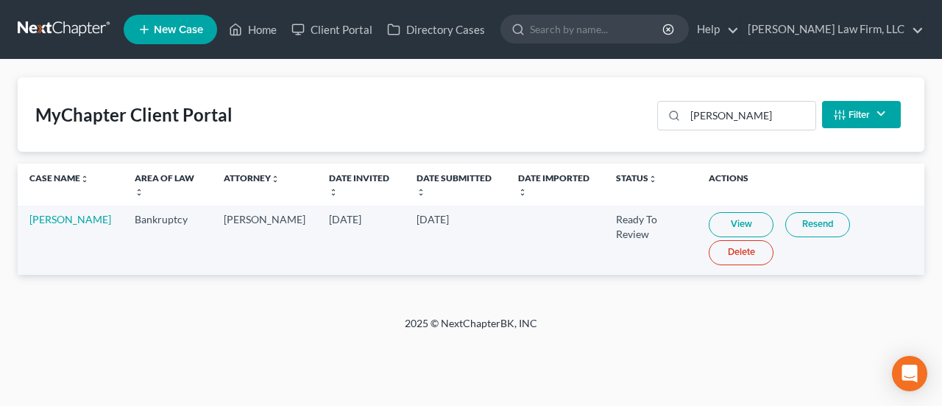
click at [46, 226] on td "[PERSON_NAME]" at bounding box center [70, 239] width 105 height 68
click at [266, 28] on link "Home" at bounding box center [253, 29] width 63 height 26
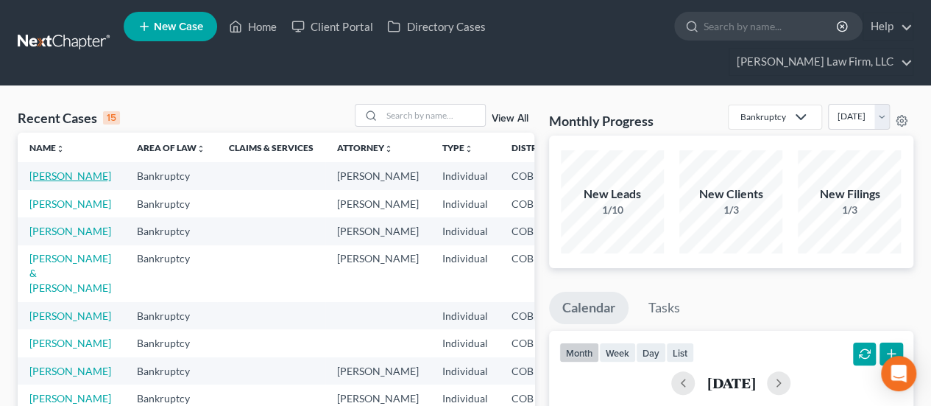
click at [52, 169] on link "[PERSON_NAME]" at bounding box center [70, 175] width 82 height 13
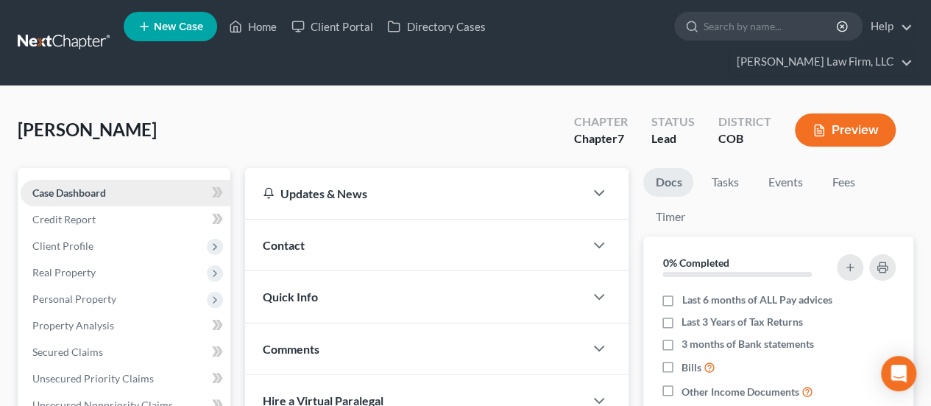
click at [104, 186] on span "Case Dashboard" at bounding box center [69, 192] width 74 height 13
click at [75, 186] on span "Case Dashboard" at bounding box center [69, 192] width 74 height 13
click at [598, 236] on icon "button" at bounding box center [599, 245] width 18 height 18
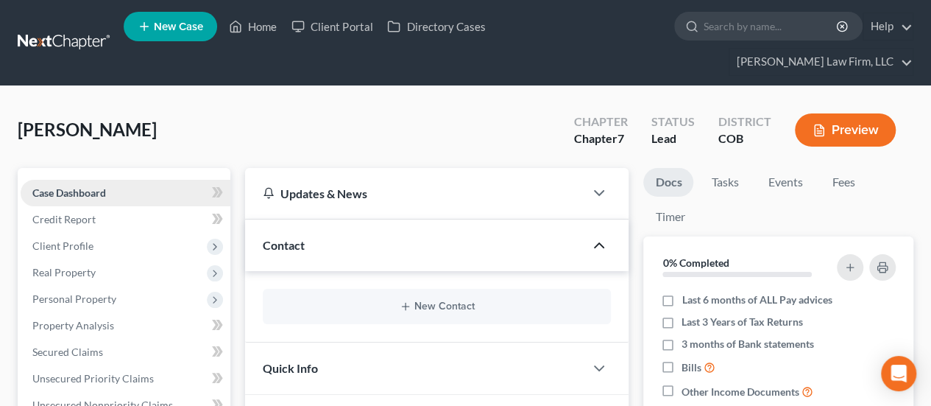
click at [154, 180] on link "Case Dashboard" at bounding box center [126, 193] width 210 height 26
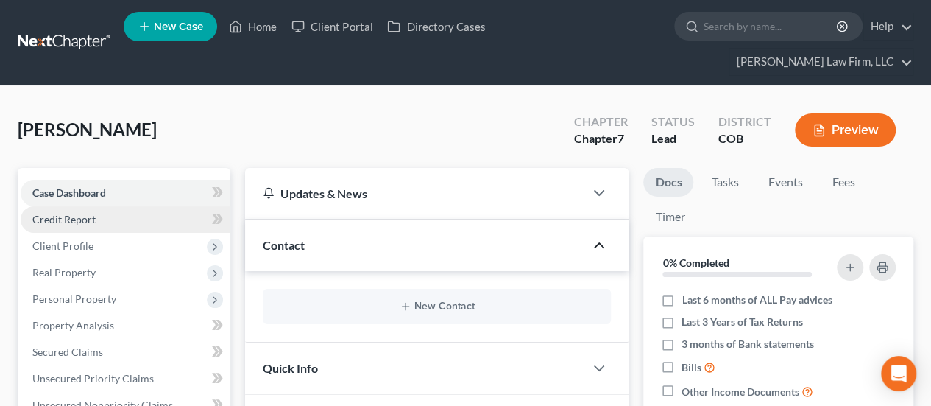
click at [169, 206] on link "Credit Report" at bounding box center [126, 219] width 210 height 26
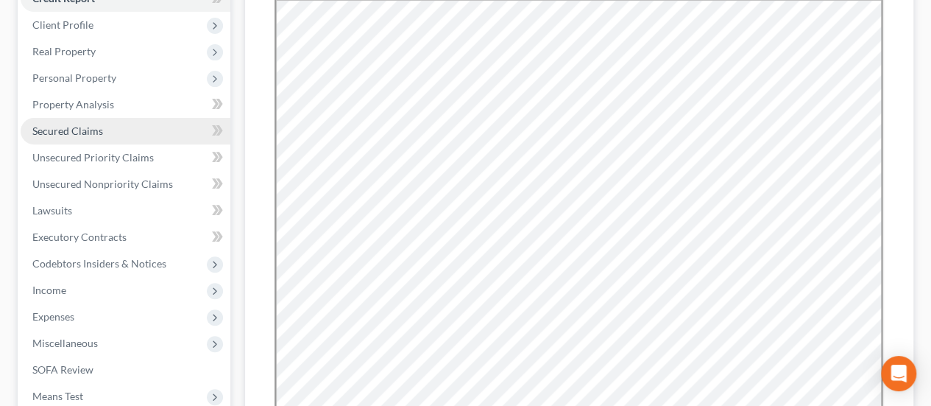
scroll to position [74, 0]
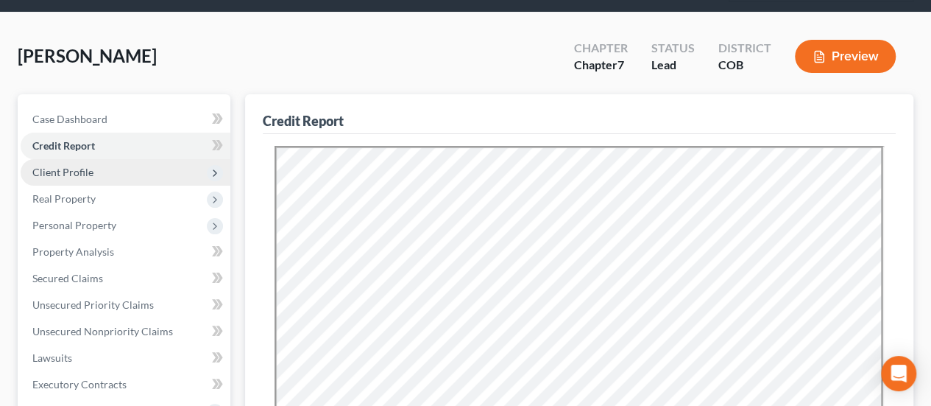
click at [97, 159] on span "Client Profile" at bounding box center [126, 172] width 210 height 26
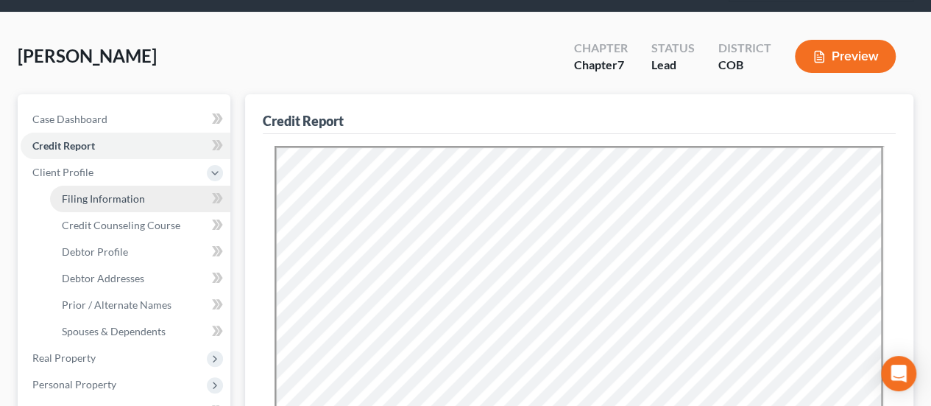
click at [119, 192] on span "Filing Information" at bounding box center [103, 198] width 83 height 13
select select "1"
select select "0"
select select "11"
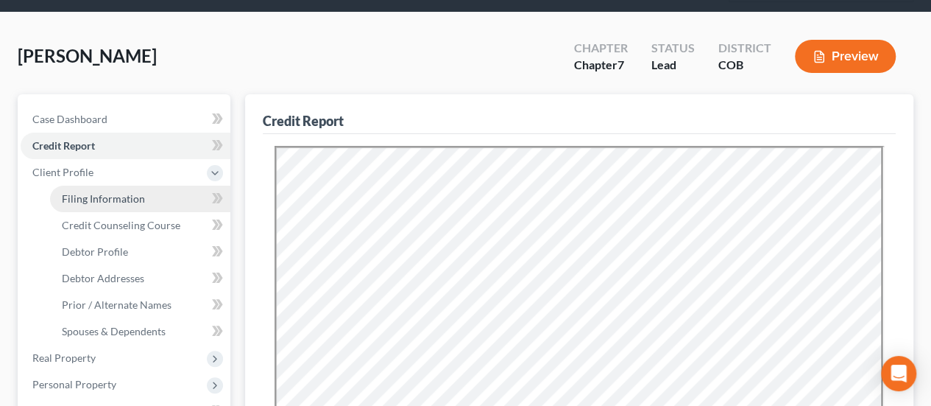
select select "2"
select select "5"
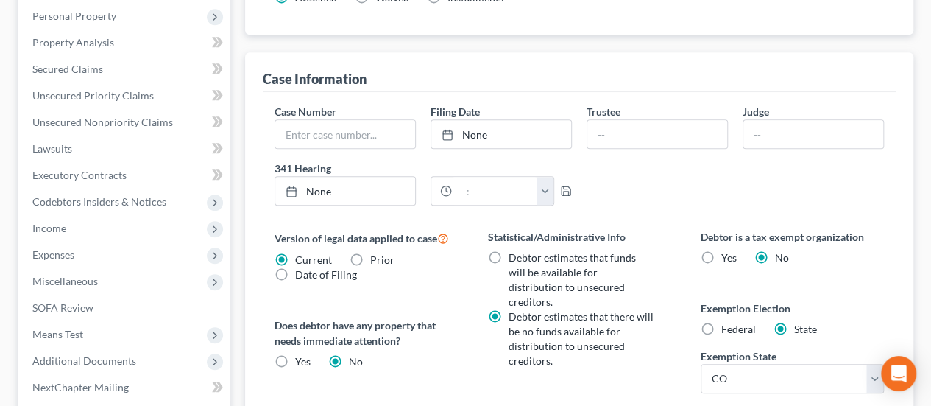
scroll to position [635, 0]
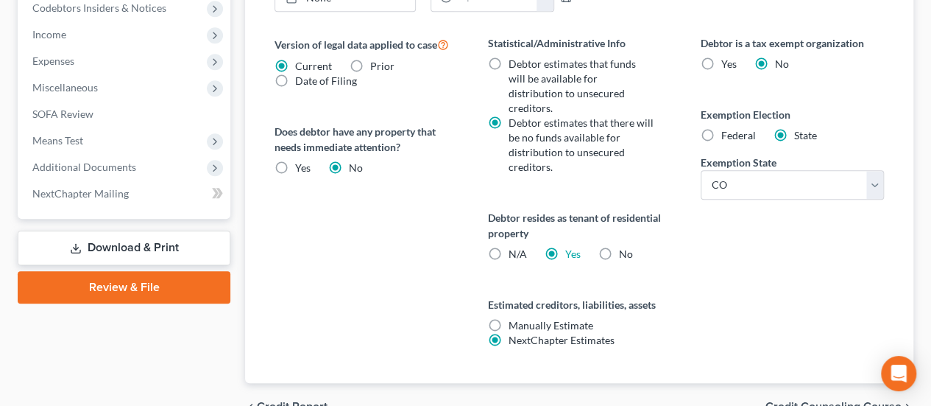
click at [800, 400] on span "Credit Counseling Course" at bounding box center [833, 406] width 136 height 12
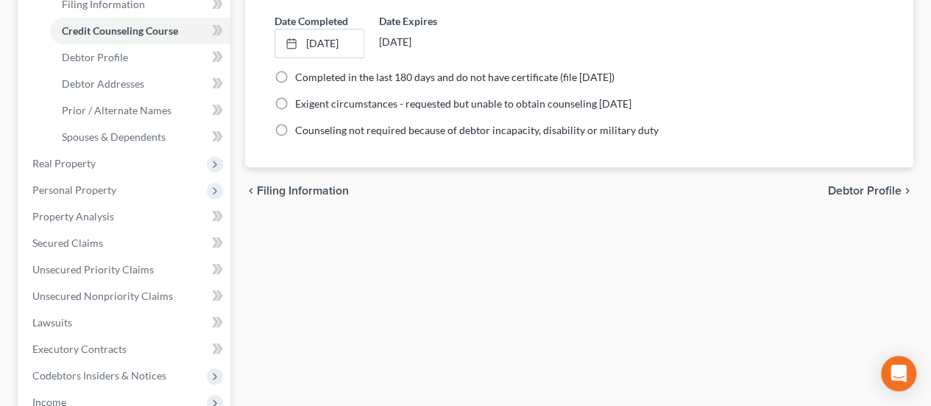
scroll to position [266, 0]
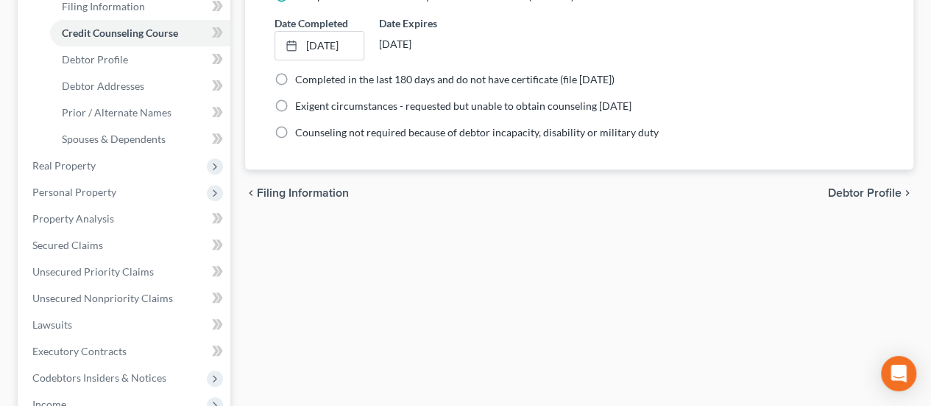
click at [846, 187] on span "Debtor Profile" at bounding box center [865, 193] width 74 height 12
select select "0"
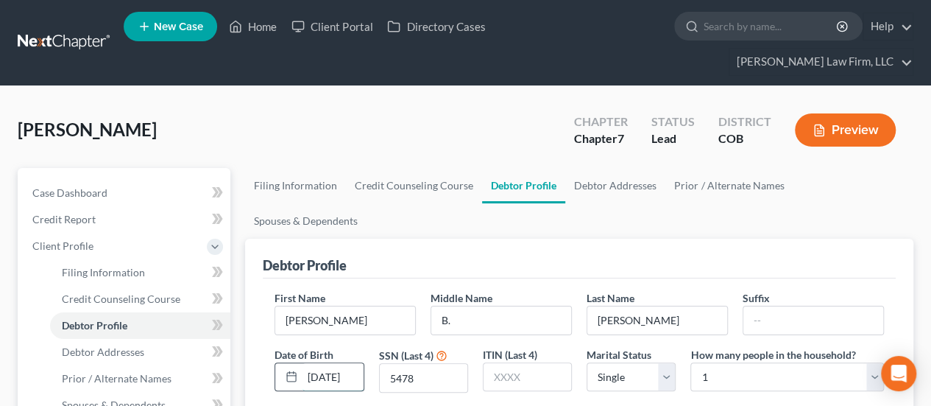
click at [350, 363] on input "[DATE]" at bounding box center [332, 377] width 60 height 28
click at [876, 362] on select "Select 1 2 3 4 5 6 7 8 9 10 11 12 13 14 15 16 17 18 19 20" at bounding box center [787, 376] width 194 height 29
select select "3"
click at [690, 362] on select "Select 1 2 3 4 5 6 7 8 9 10 11 12 13 14 15 16 17 18 19 20" at bounding box center [787, 376] width 194 height 29
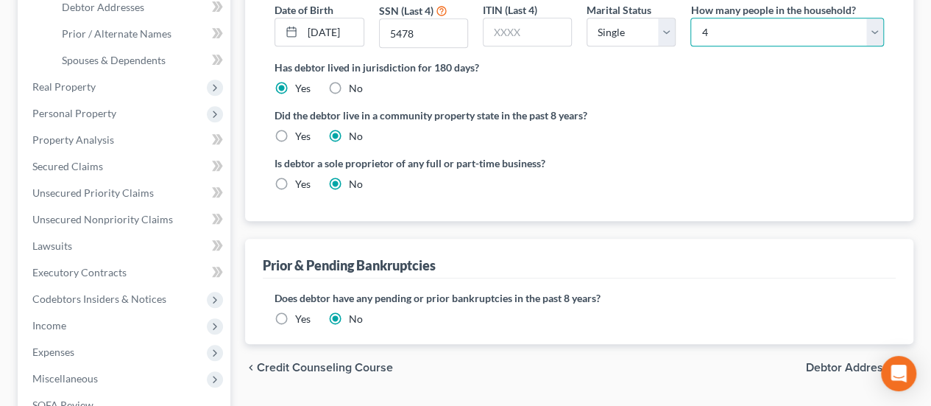
scroll to position [368, 0]
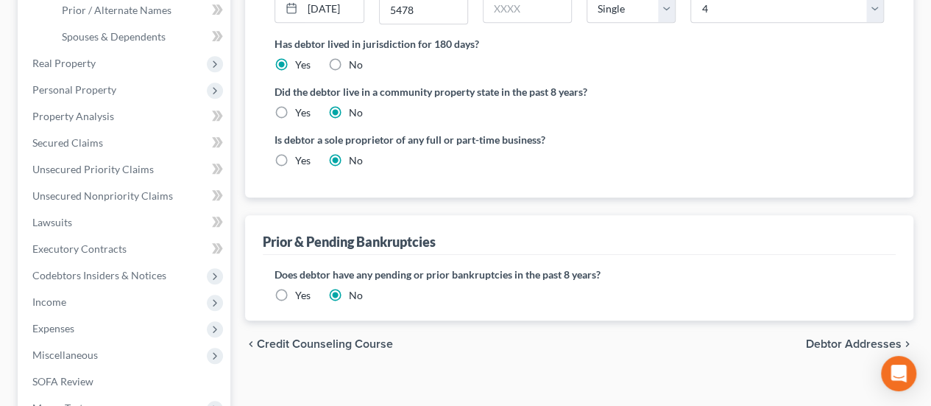
click at [838, 338] on span "Debtor Addresses" at bounding box center [854, 344] width 96 height 12
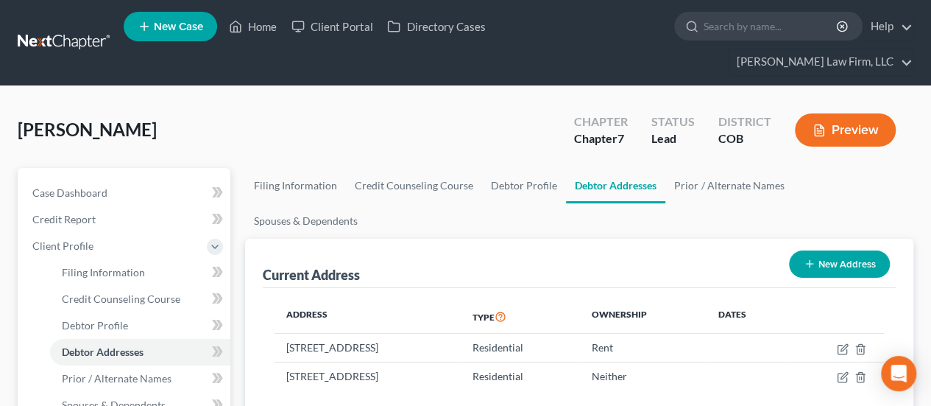
scroll to position [74, 0]
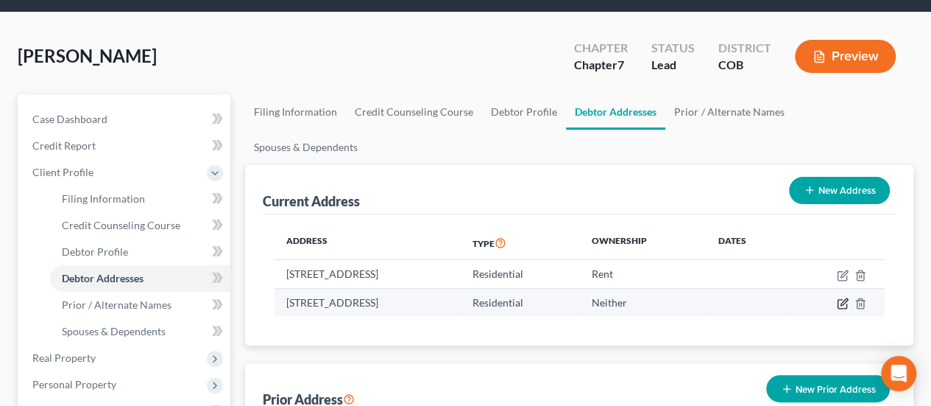
click at [840, 297] on icon "button" at bounding box center [843, 303] width 12 height 12
select select "5"
select select "2"
select select "0"
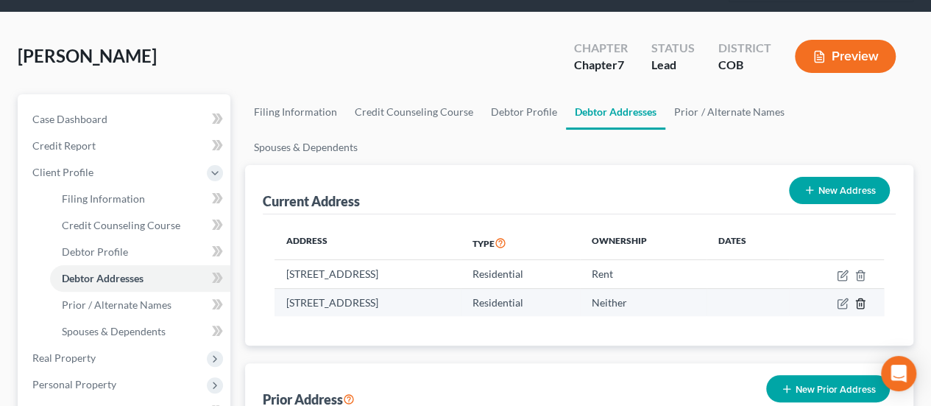
click at [860, 302] on line "button" at bounding box center [860, 303] width 0 height 3
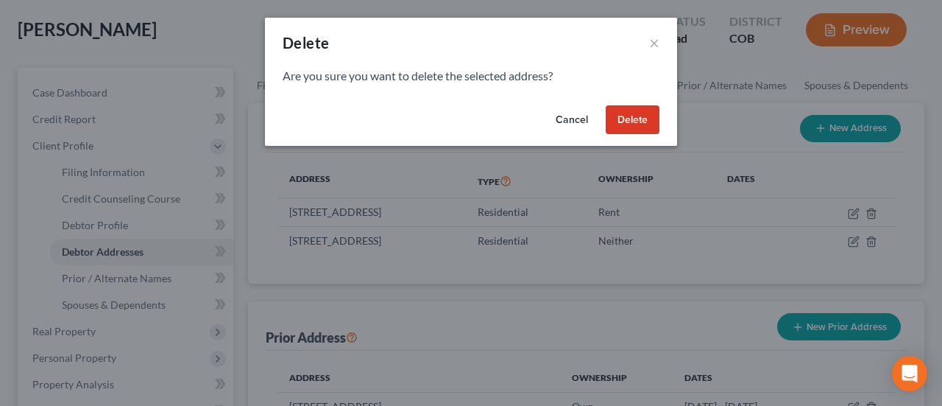
click at [637, 121] on button "Delete" at bounding box center [633, 119] width 54 height 29
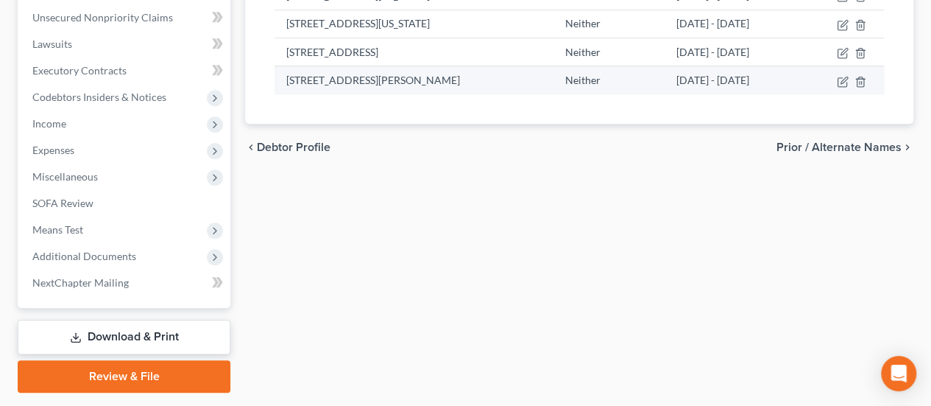
scroll to position [560, 0]
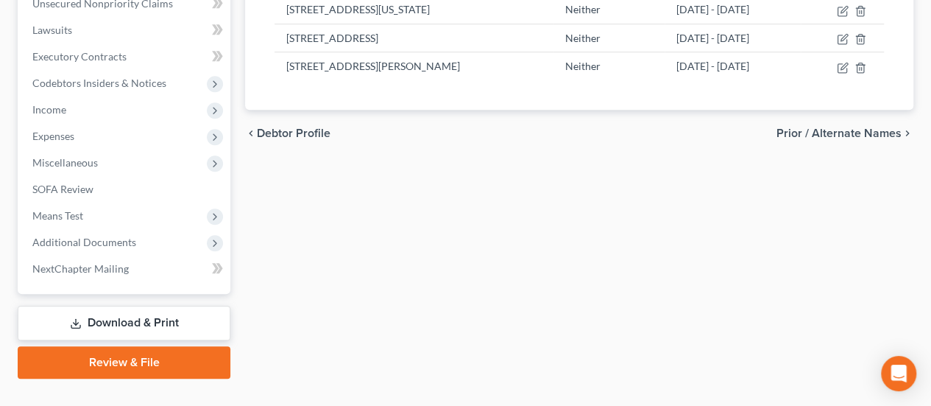
click at [821, 139] on span "Prior / Alternate Names" at bounding box center [838, 133] width 125 height 12
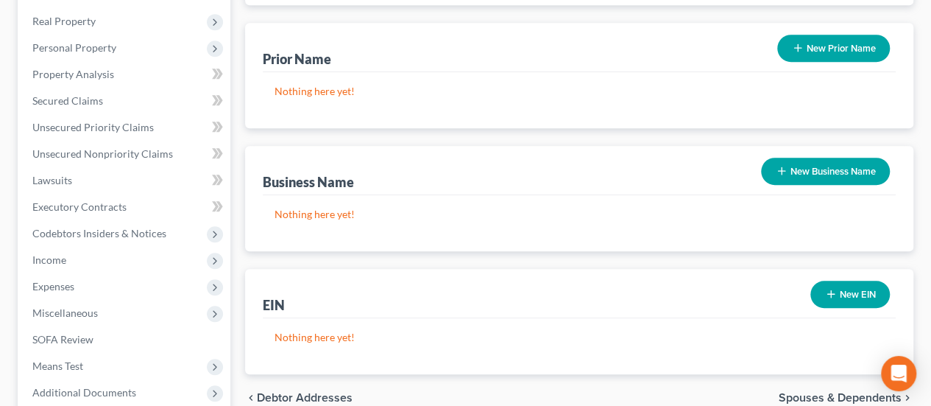
scroll to position [442, 0]
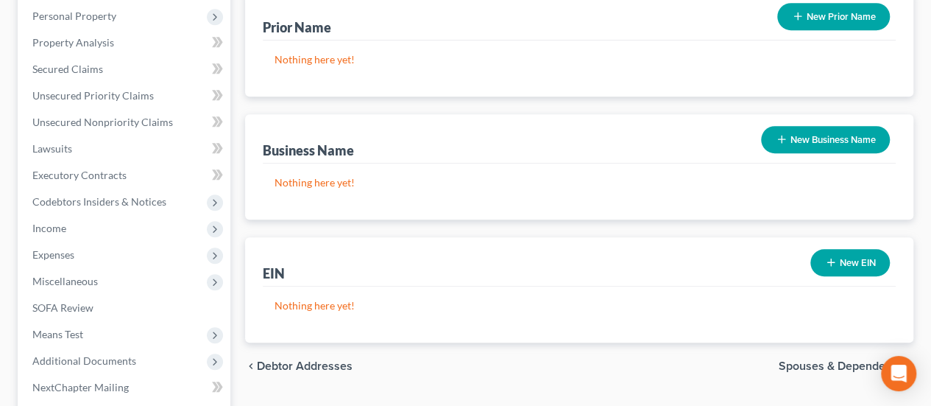
click at [799, 360] on span "Spouses & Dependents" at bounding box center [840, 366] width 123 height 12
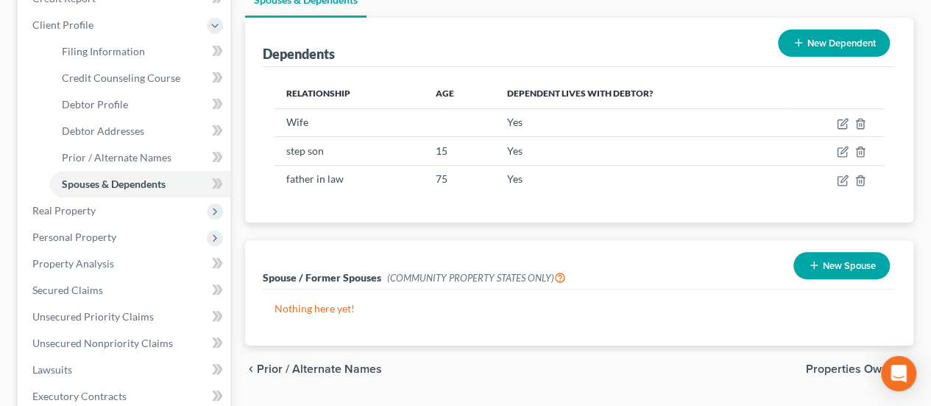
scroll to position [368, 0]
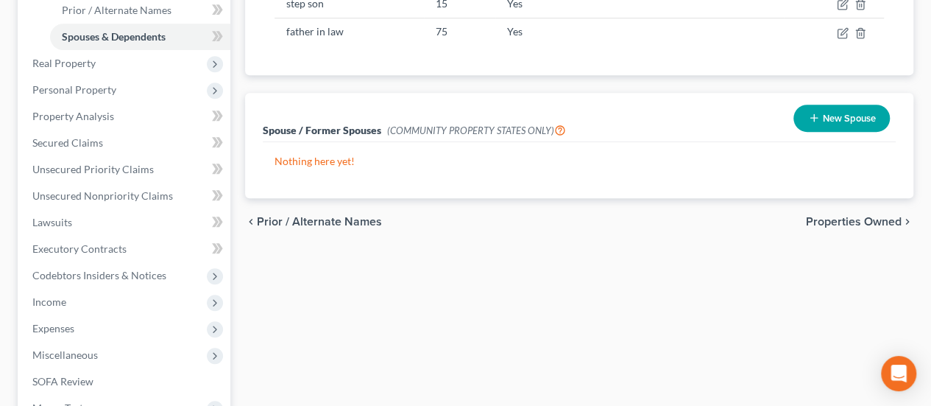
click at [823, 216] on span "Properties Owned" at bounding box center [854, 222] width 96 height 12
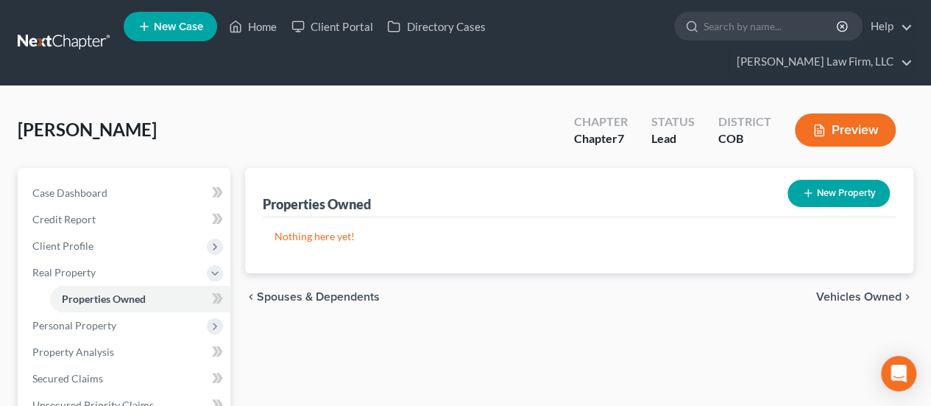
click at [832, 291] on span "Vehicles Owned" at bounding box center [858, 297] width 85 height 12
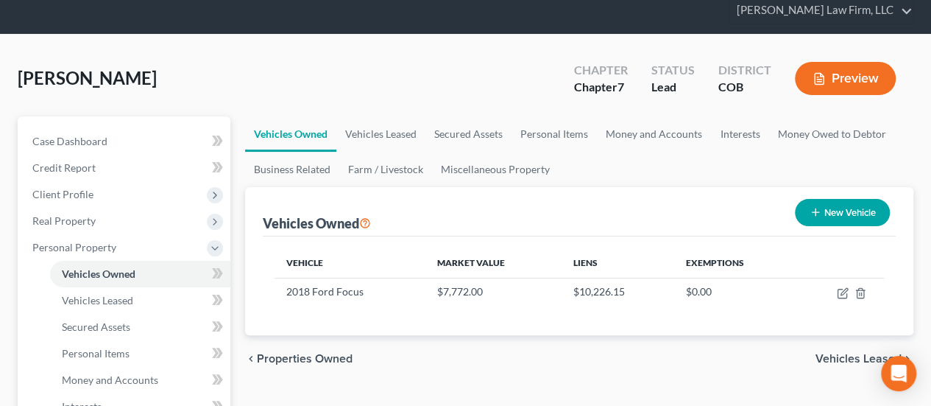
scroll to position [147, 0]
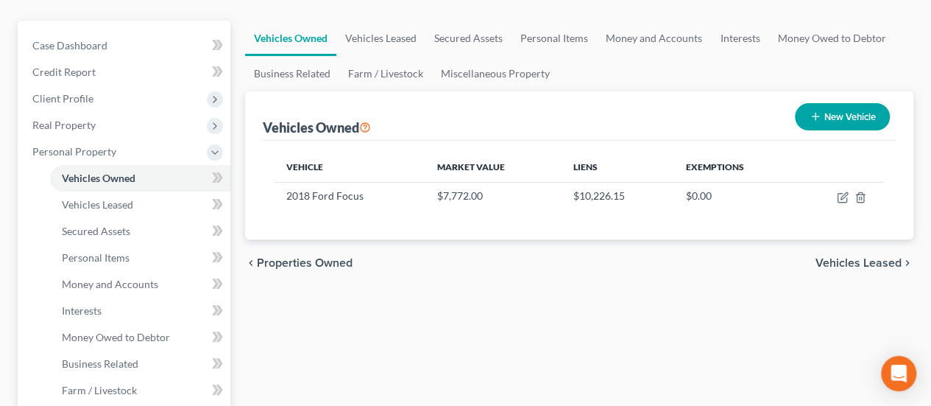
click at [849, 257] on span "Vehicles Leased" at bounding box center [858, 263] width 86 height 12
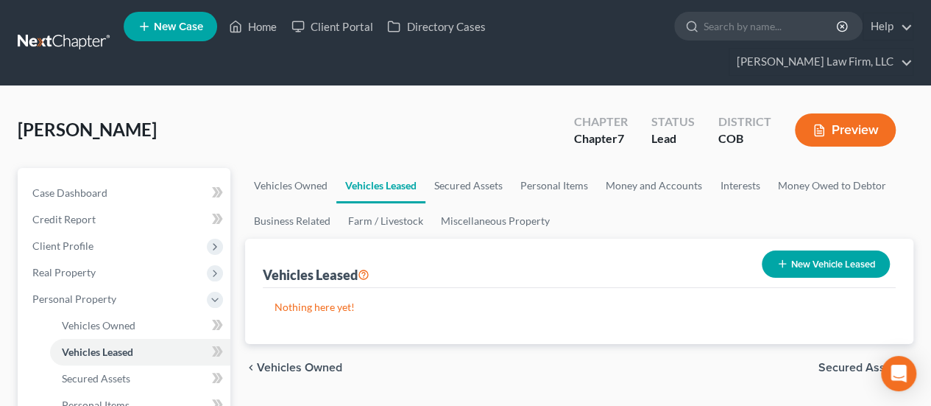
click at [851, 361] on span "Secured Assets" at bounding box center [859, 367] width 83 height 12
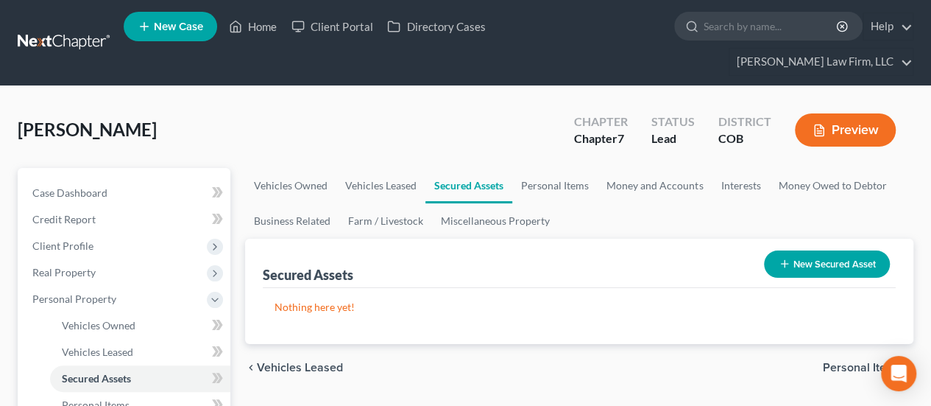
click at [853, 361] on span "Personal Items" at bounding box center [862, 367] width 79 height 12
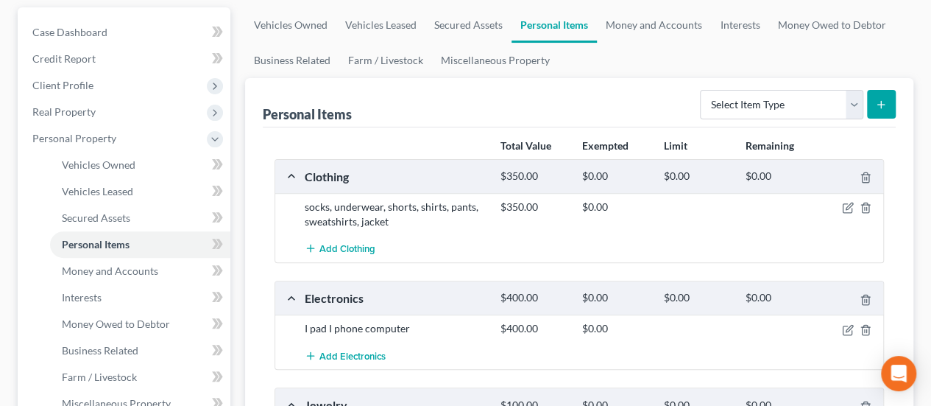
scroll to position [147, 0]
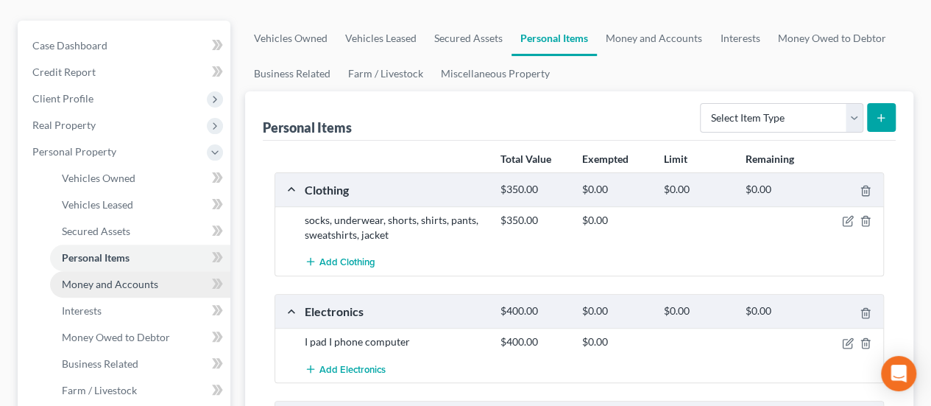
click at [117, 271] on link "Money and Accounts" at bounding box center [140, 284] width 180 height 26
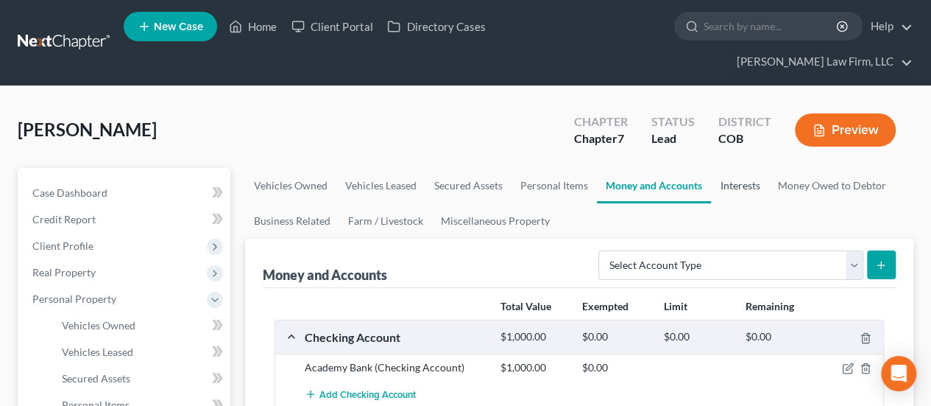
click at [751, 168] on link "Interests" at bounding box center [739, 185] width 57 height 35
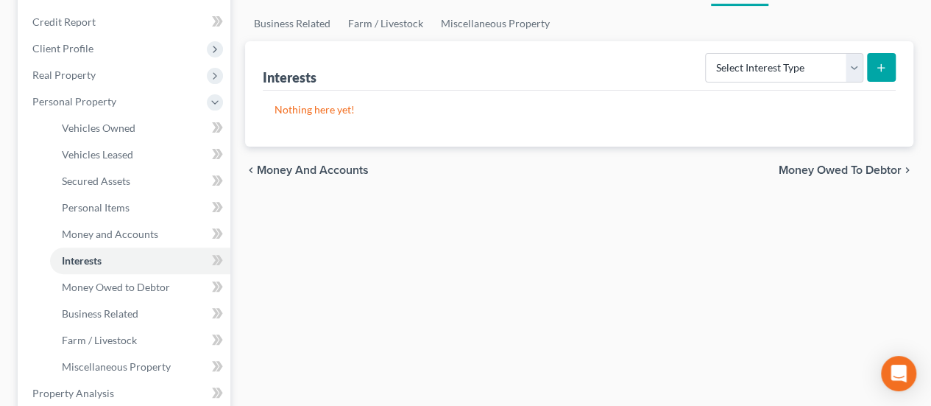
scroll to position [221, 0]
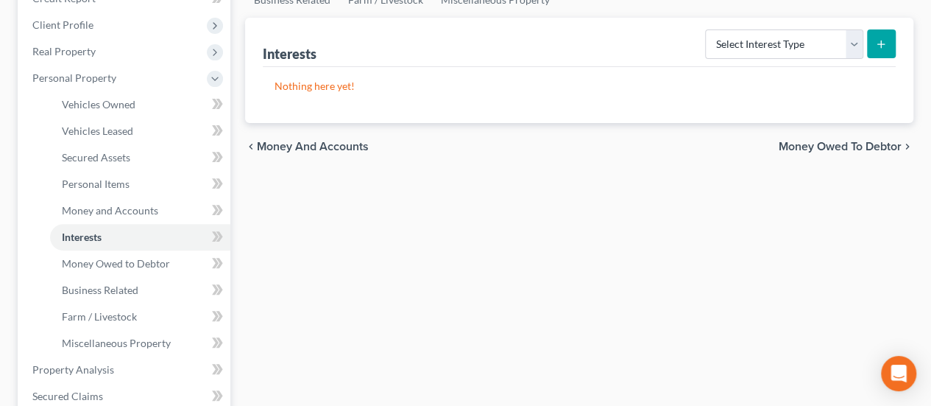
click at [801, 141] on span "Money Owed to Debtor" at bounding box center [840, 147] width 123 height 12
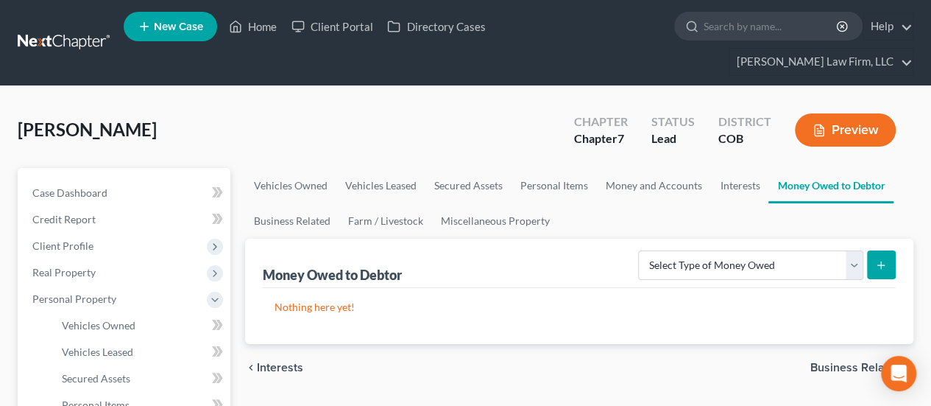
click at [824, 361] on span "Business Related" at bounding box center [855, 367] width 91 height 12
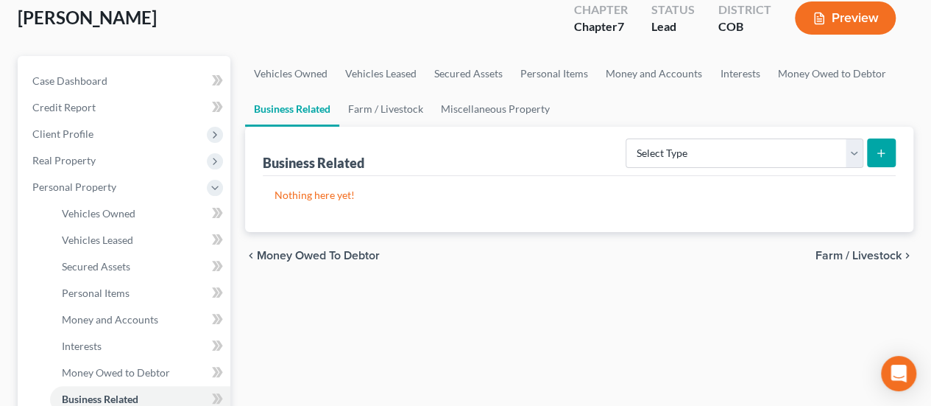
scroll to position [147, 0]
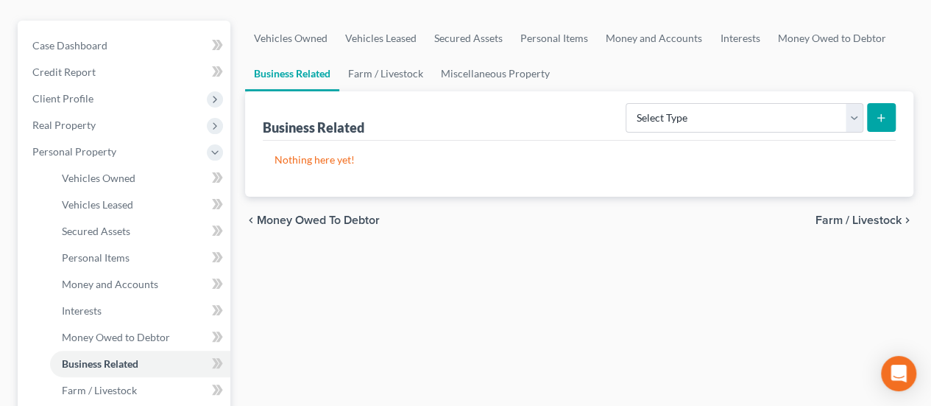
click at [828, 214] on span "Farm / Livestock" at bounding box center [858, 220] width 86 height 12
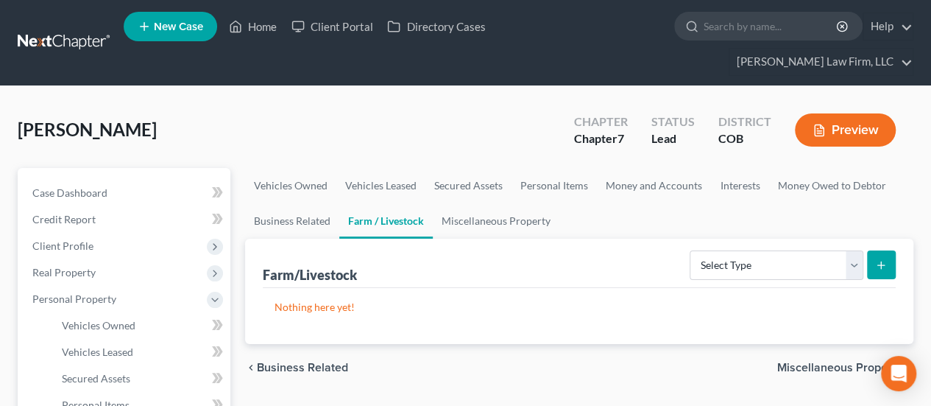
click at [826, 361] on span "Miscellaneous Property" at bounding box center [839, 367] width 124 height 12
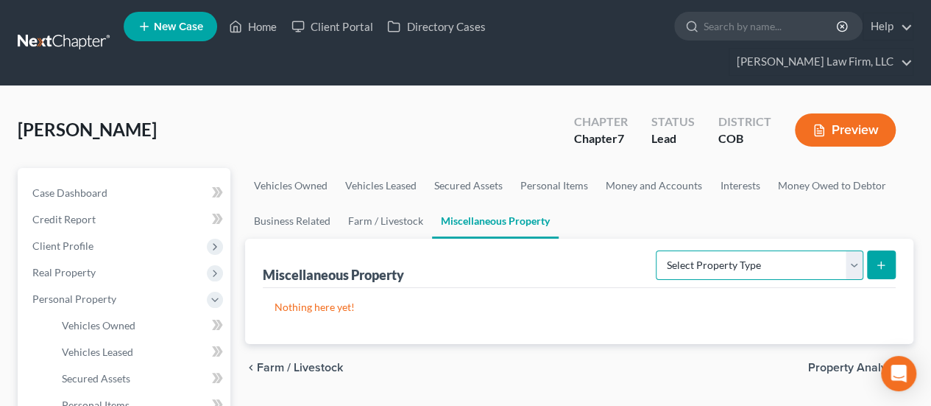
click at [857, 250] on select "Select Property Type Assigned for Creditor Benefit [DATE] Holding for Another N…" at bounding box center [760, 264] width 208 height 29
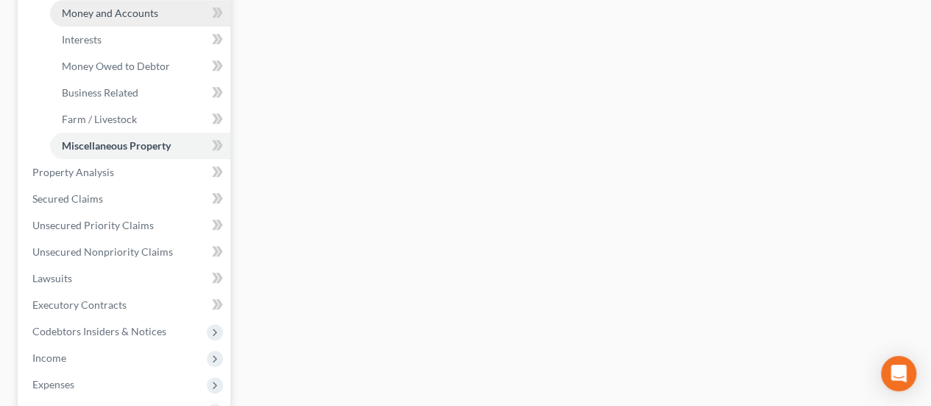
scroll to position [442, 0]
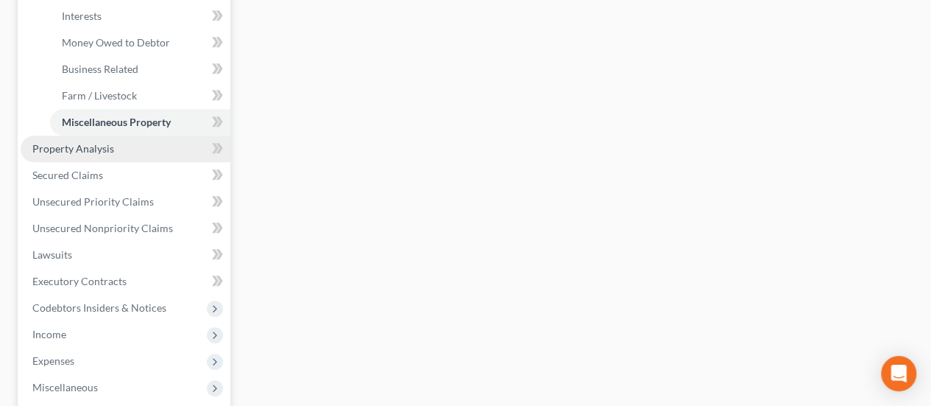
click at [104, 142] on span "Property Analysis" at bounding box center [73, 148] width 82 height 13
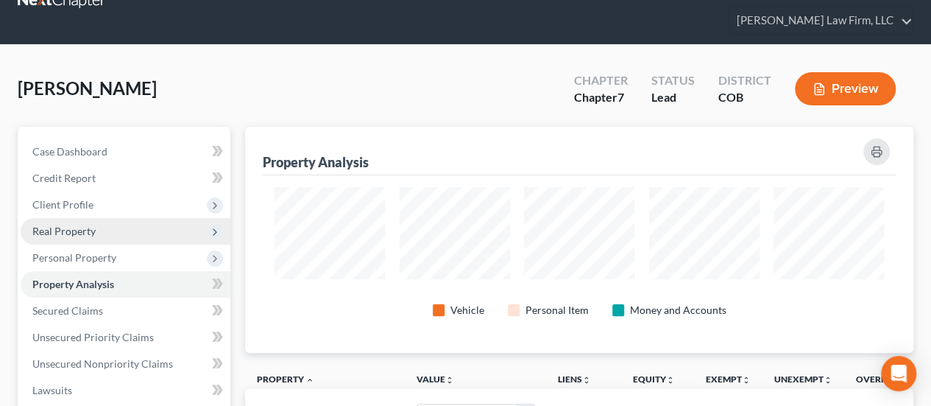
scroll to position [74, 0]
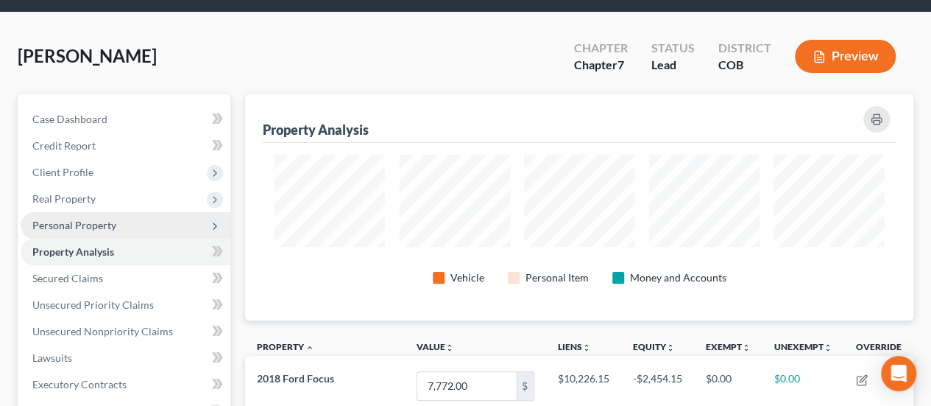
click at [99, 219] on span "Personal Property" at bounding box center [74, 225] width 84 height 13
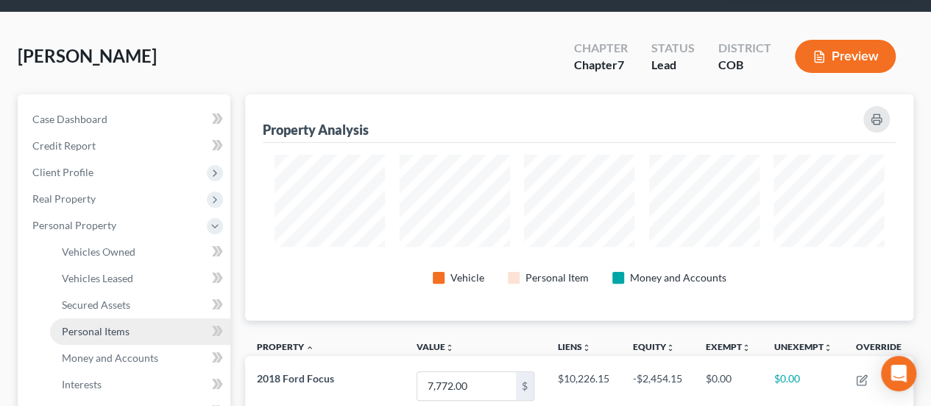
click at [114, 325] on span "Personal Items" at bounding box center [96, 331] width 68 height 13
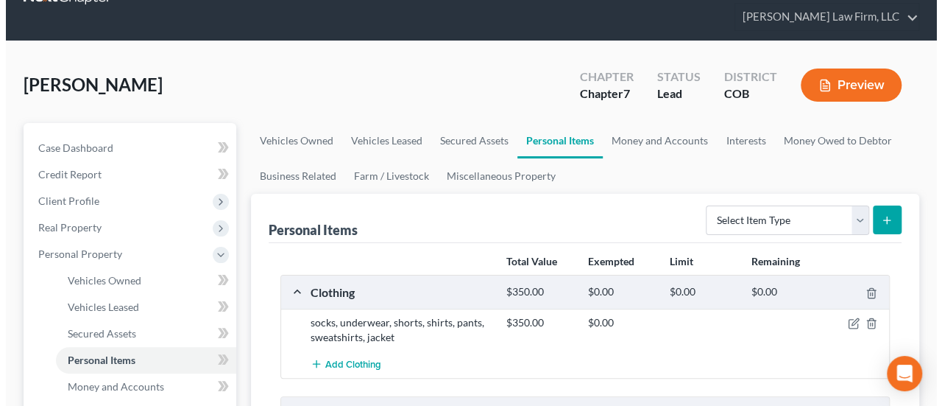
scroll to position [221, 0]
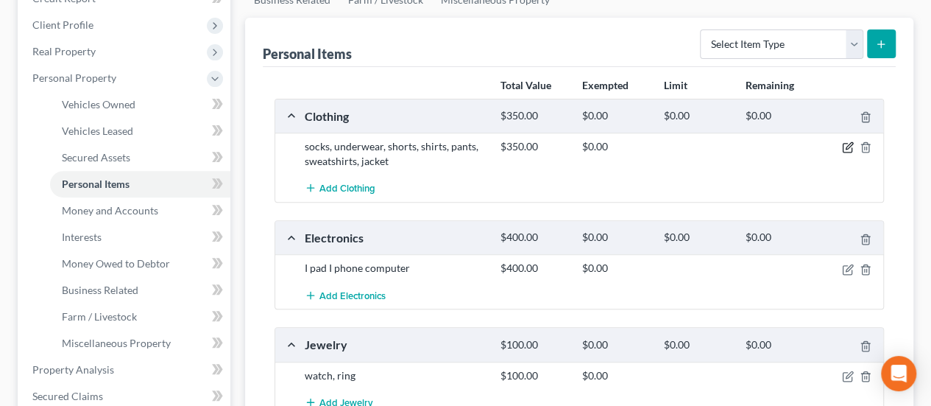
click at [846, 141] on icon "button" at bounding box center [848, 147] width 12 height 12
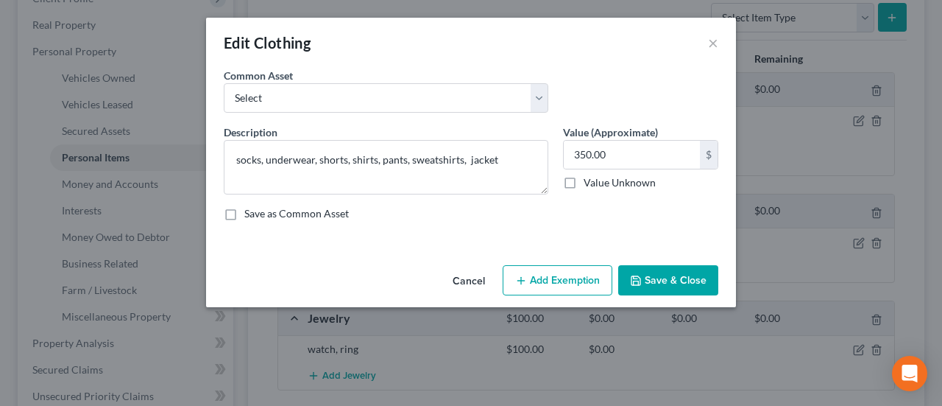
click at [553, 281] on button "Add Exemption" at bounding box center [558, 280] width 110 height 31
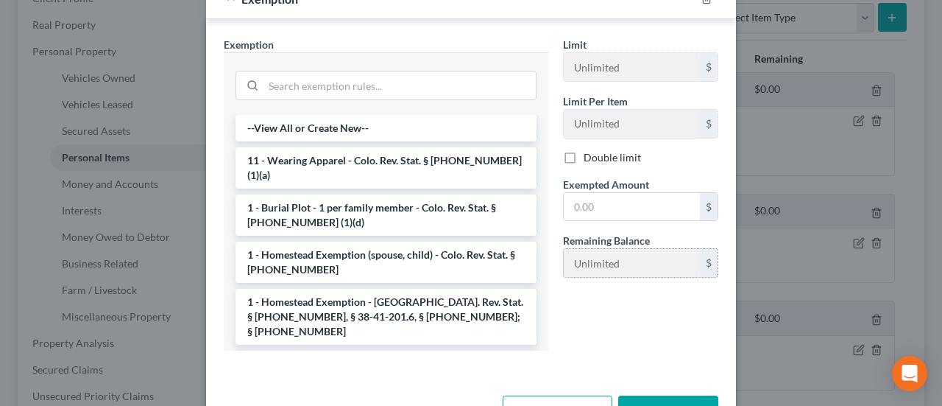
scroll to position [294, 0]
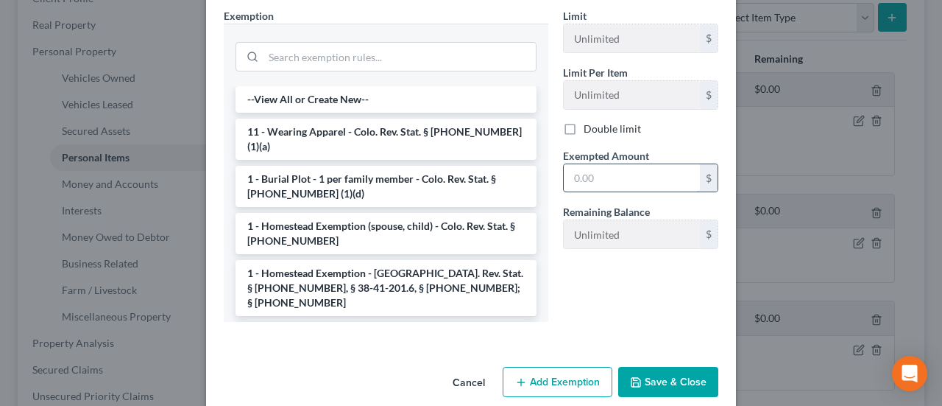
click at [613, 171] on input "text" at bounding box center [632, 178] width 136 height 28
type input "350.00"
click at [674, 371] on button "Save & Close" at bounding box center [668, 382] width 100 height 31
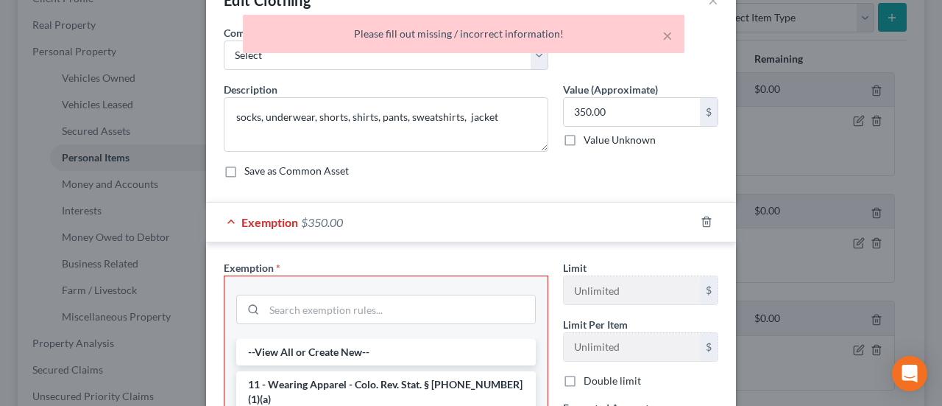
scroll to position [74, 0]
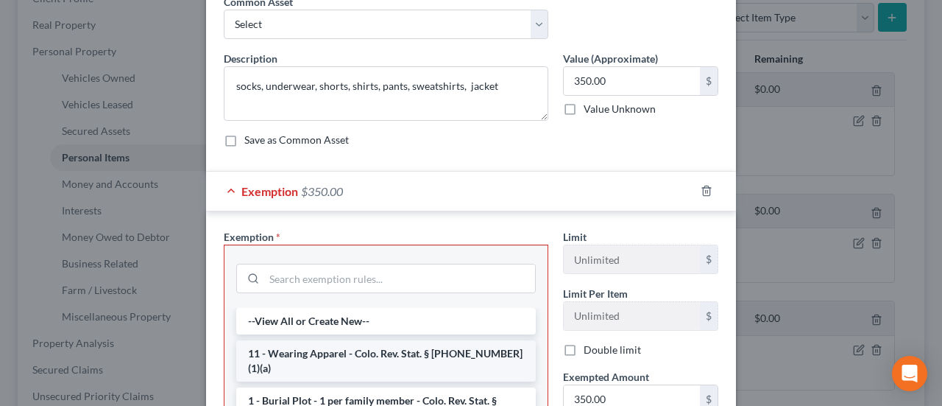
click at [439, 349] on li "11 - Wearing Apparel - Colo. Rev. Stat. § [PHONE_NUMBER] (1)(a)" at bounding box center [386, 360] width 300 height 41
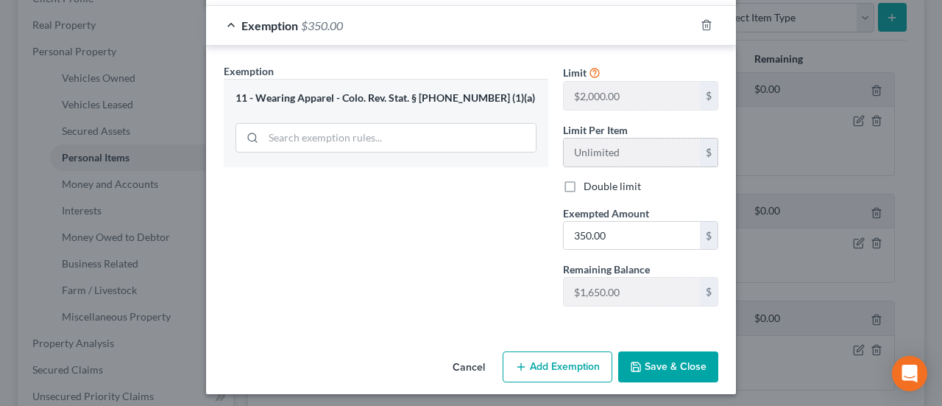
scroll to position [241, 0]
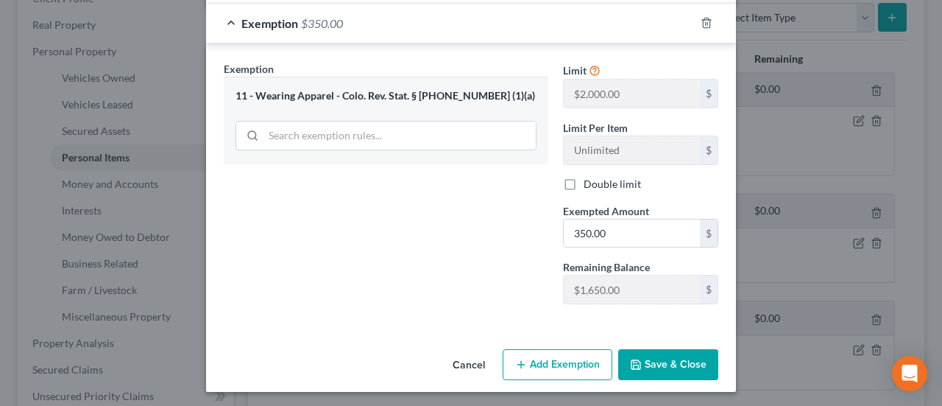
click at [679, 365] on button "Save & Close" at bounding box center [668, 364] width 100 height 31
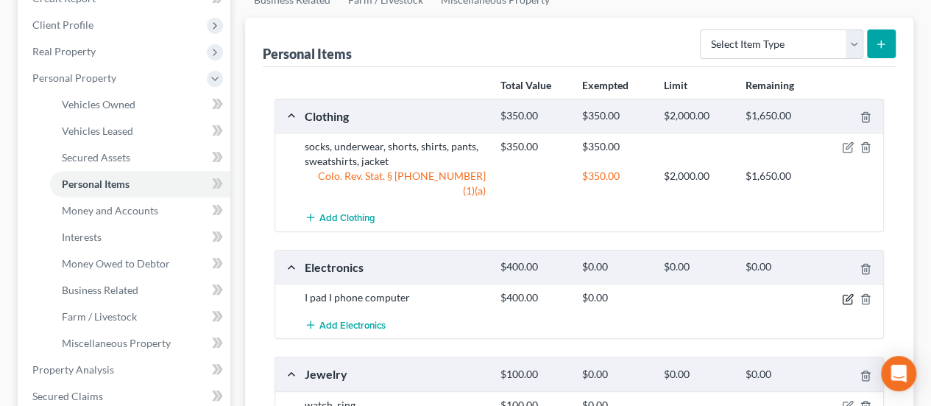
click at [846, 293] on icon "button" at bounding box center [848, 299] width 12 height 12
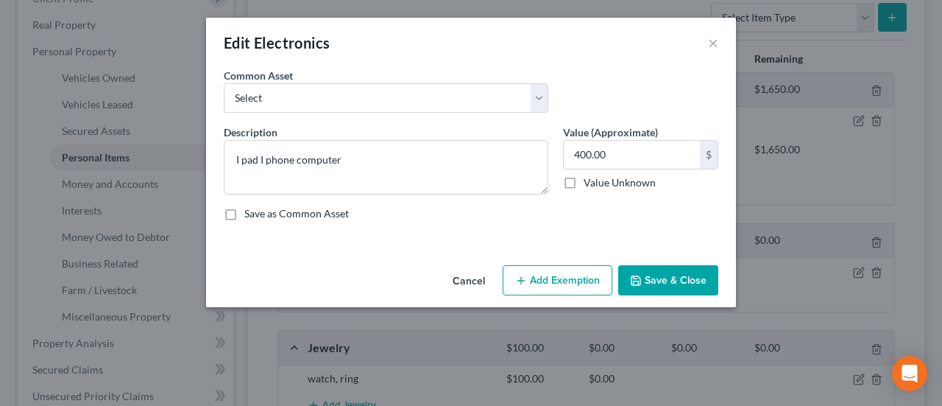
click at [558, 278] on button "Add Exemption" at bounding box center [558, 280] width 110 height 31
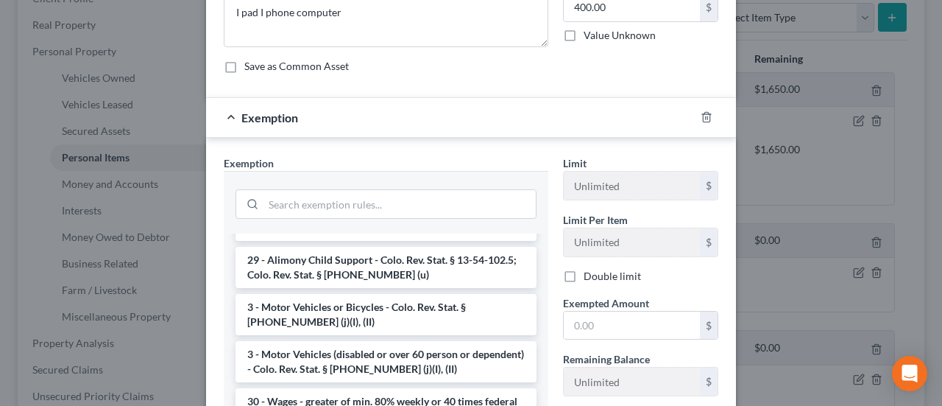
scroll to position [957, 0]
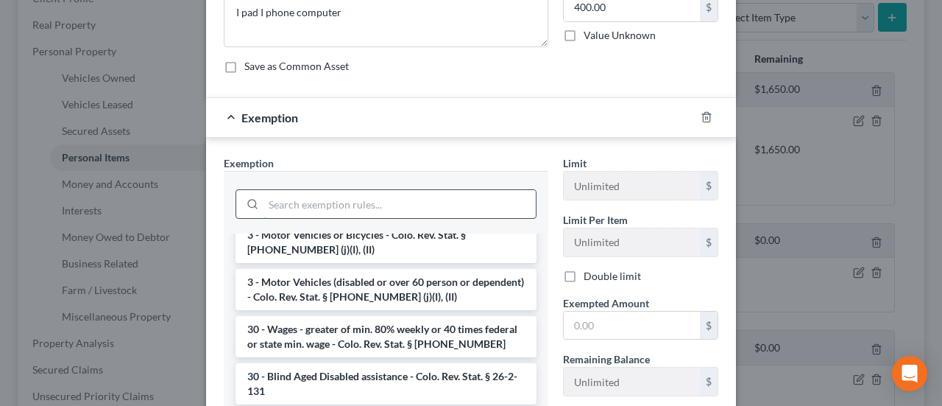
click at [372, 197] on input "search" at bounding box center [399, 204] width 272 height 28
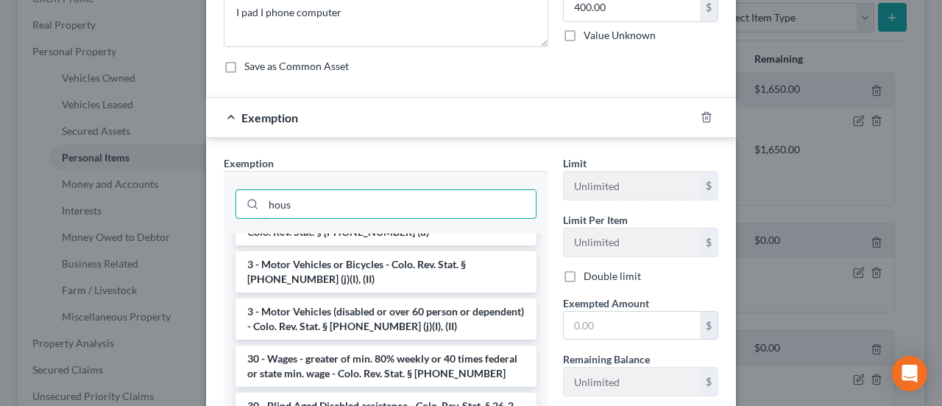
scroll to position [0, 0]
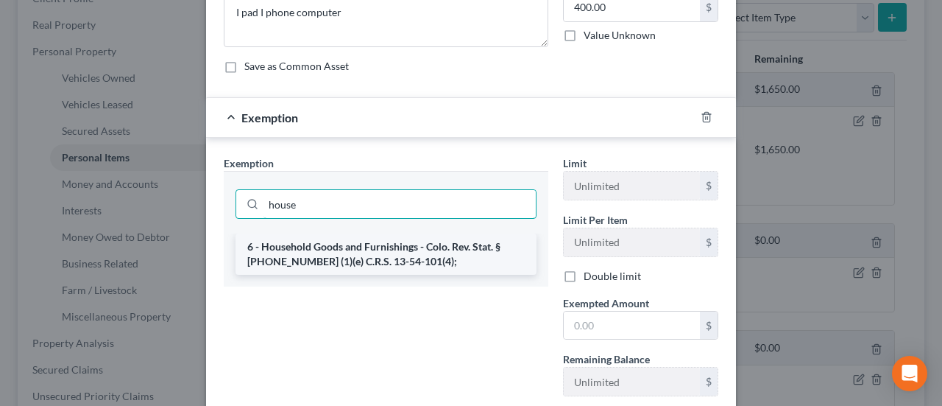
type input "house"
click at [366, 254] on li "6 - Household Goods and Furnishings - Colo. Rev. Stat. § [PHONE_NUMBER] (1)(e) …" at bounding box center [386, 253] width 301 height 41
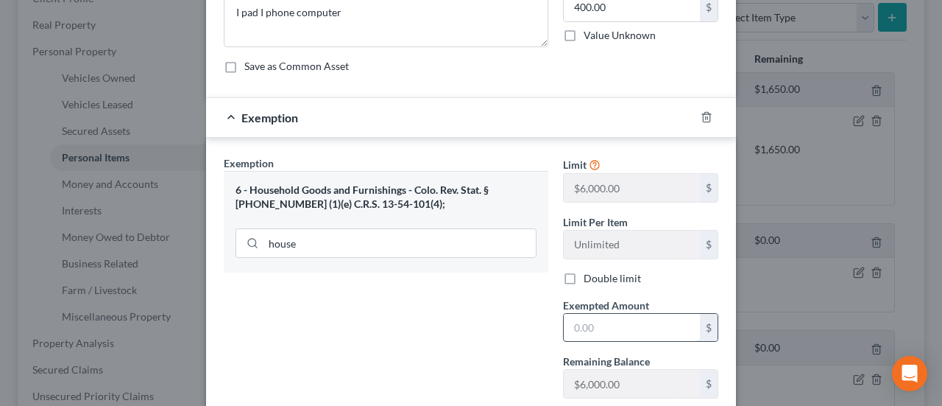
click at [600, 326] on input "text" at bounding box center [632, 328] width 136 height 28
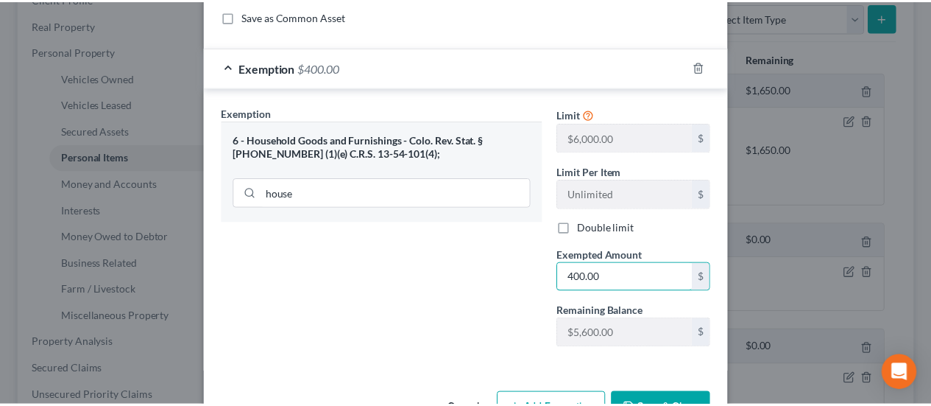
scroll to position [221, 0]
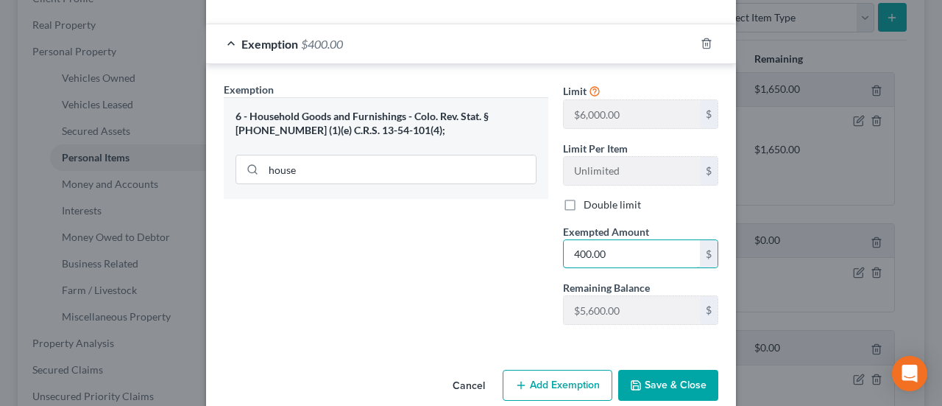
type input "400.00"
click at [648, 375] on button "Save & Close" at bounding box center [668, 384] width 100 height 31
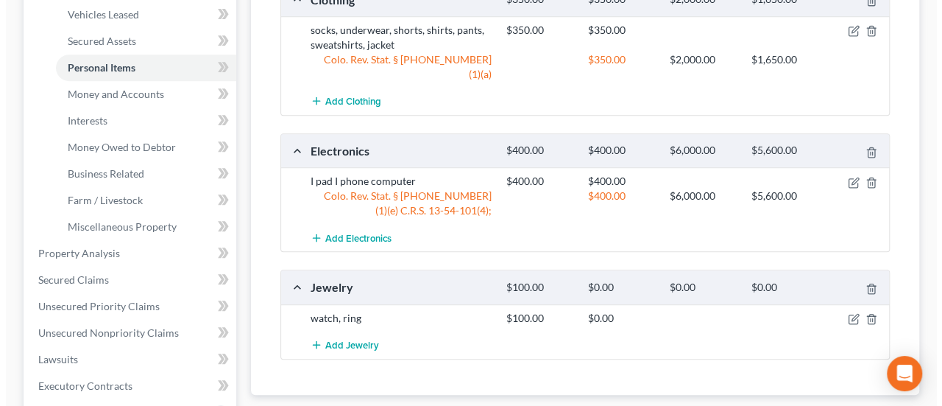
scroll to position [368, 0]
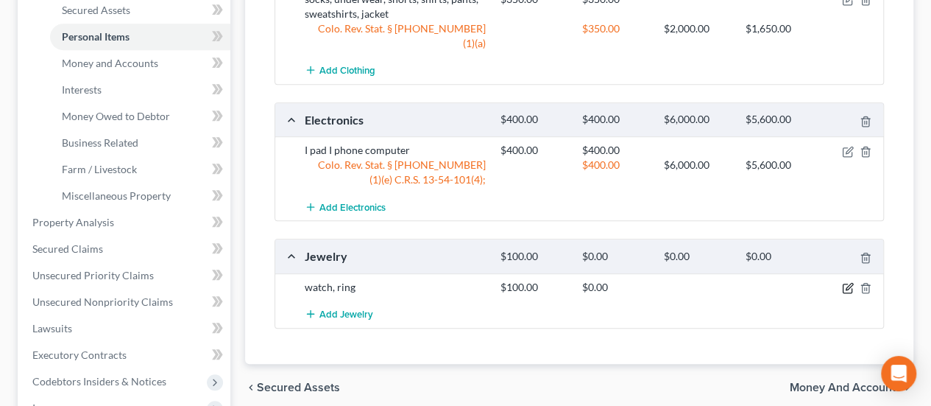
click at [848, 283] on icon "button" at bounding box center [849, 286] width 7 height 7
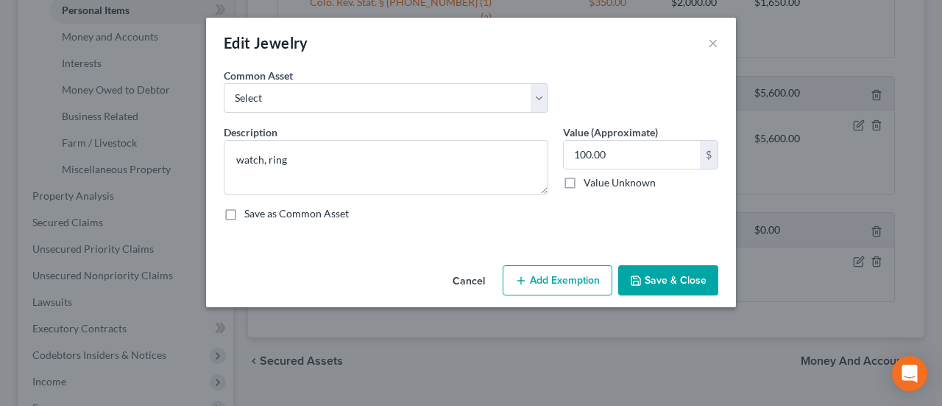
click at [537, 280] on button "Add Exemption" at bounding box center [558, 280] width 110 height 31
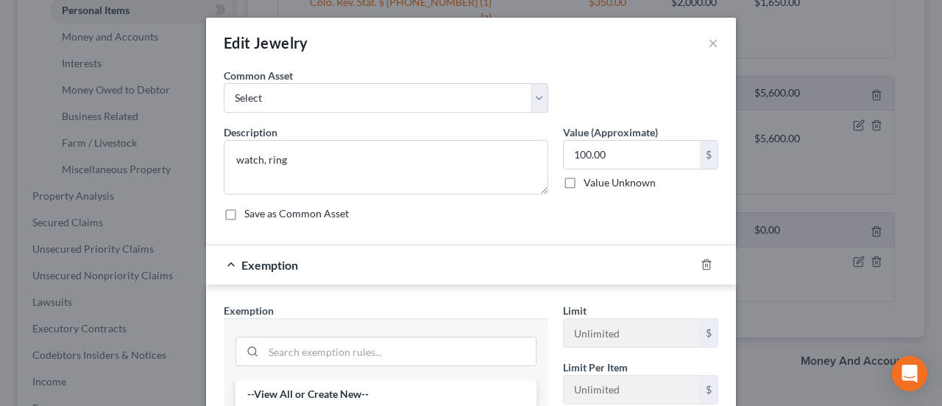
scroll to position [147, 0]
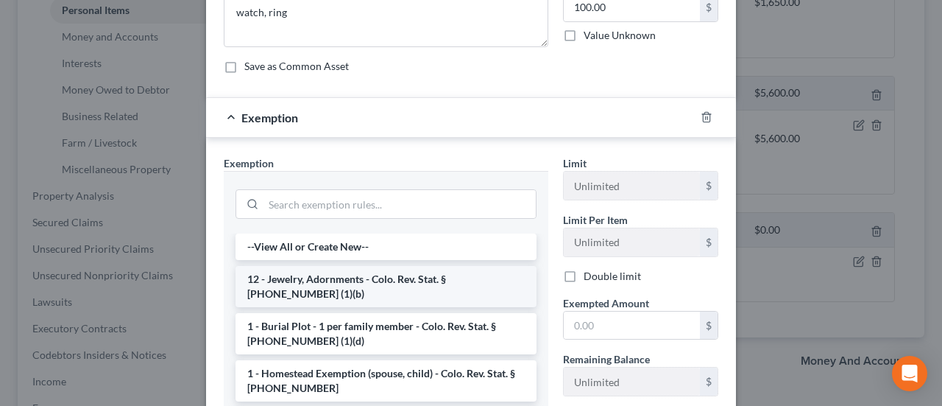
click at [428, 281] on li "12 - Jewelry, Adornments - Colo. Rev. Stat. § [PHONE_NUMBER] (1)(b)" at bounding box center [386, 286] width 301 height 41
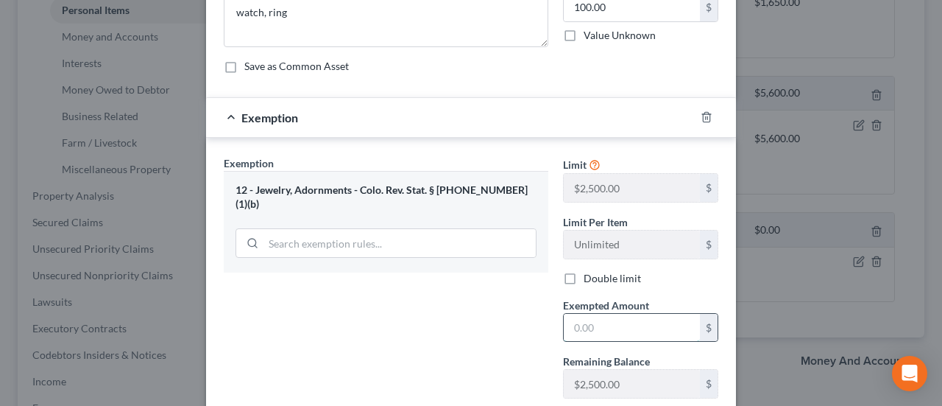
click at [580, 321] on input "text" at bounding box center [632, 328] width 136 height 28
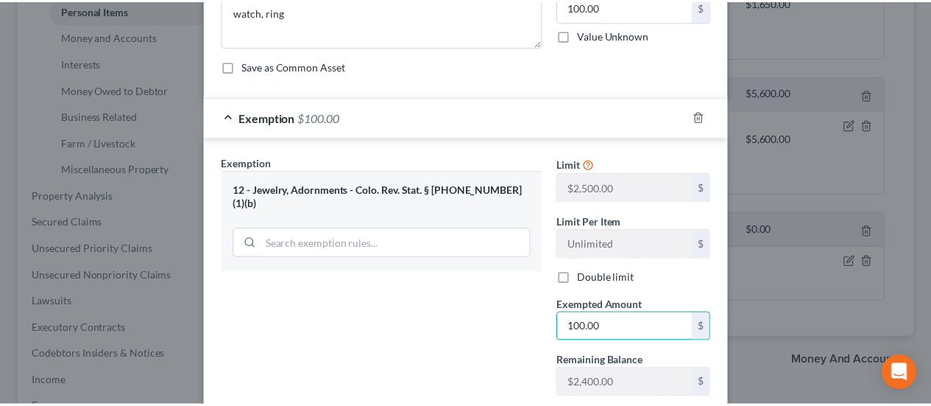
scroll to position [241, 0]
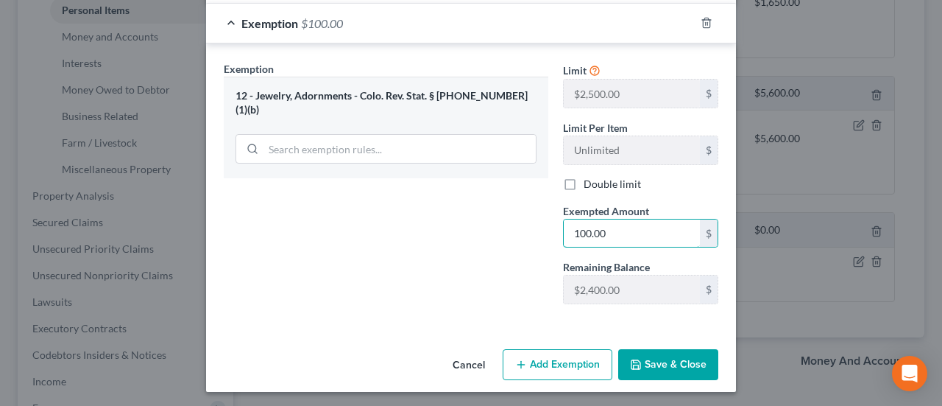
type input "100.00"
click at [642, 364] on button "Save & Close" at bounding box center [668, 364] width 100 height 31
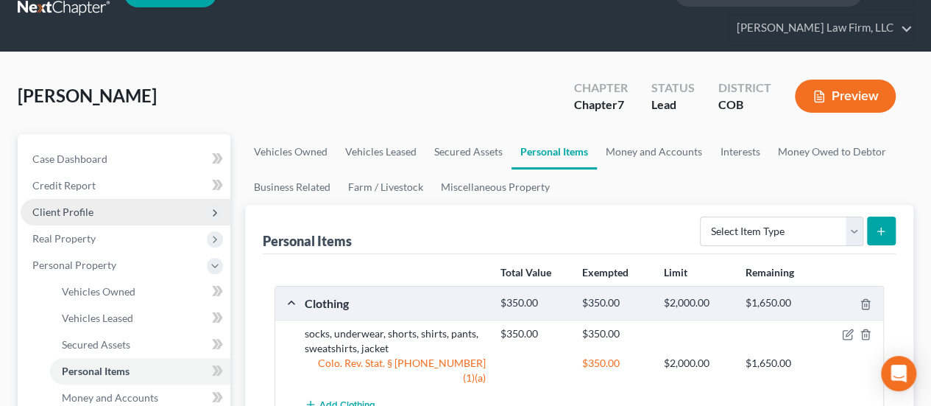
scroll to position [0, 0]
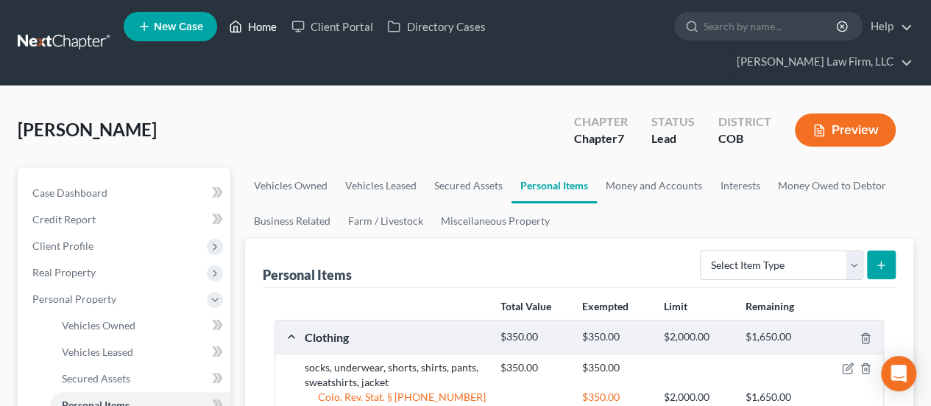
click at [258, 18] on link "Home" at bounding box center [253, 26] width 63 height 26
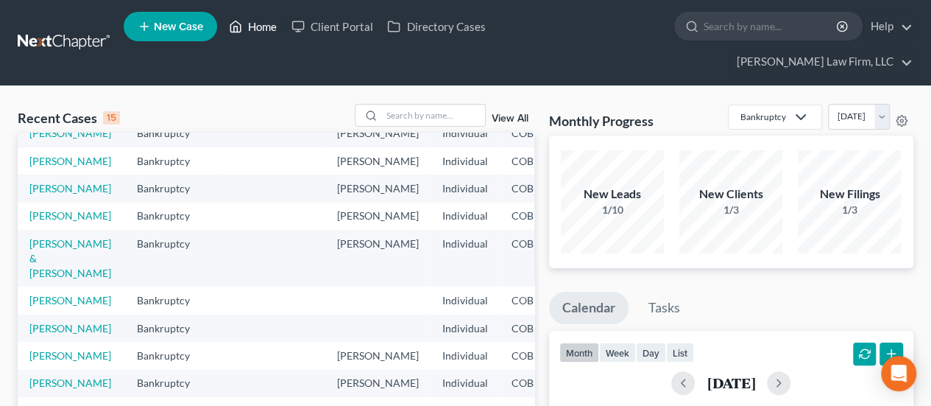
scroll to position [368, 0]
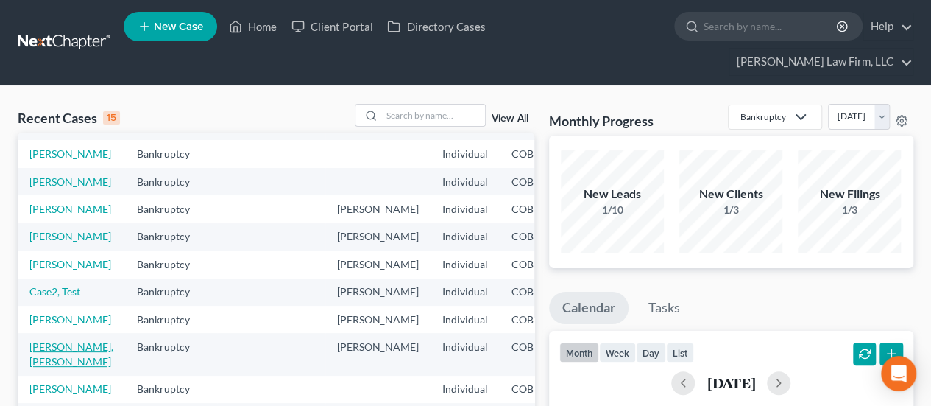
click at [57, 340] on link "[PERSON_NAME], [PERSON_NAME]" at bounding box center [71, 353] width 84 height 27
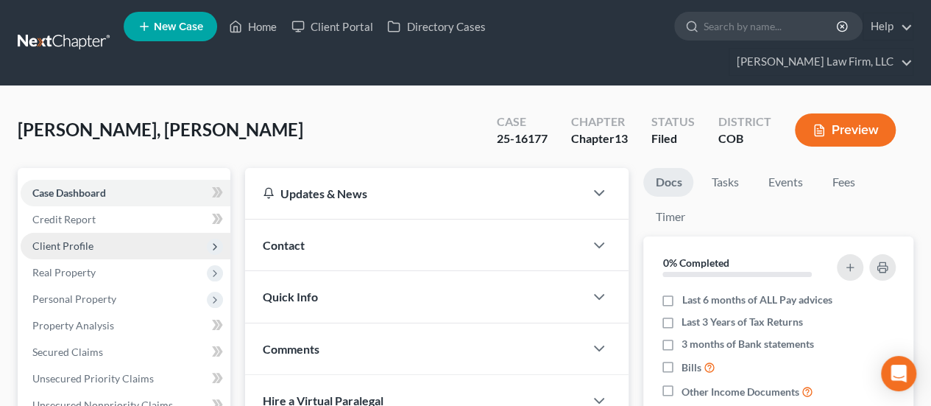
click at [82, 239] on span "Client Profile" at bounding box center [62, 245] width 61 height 13
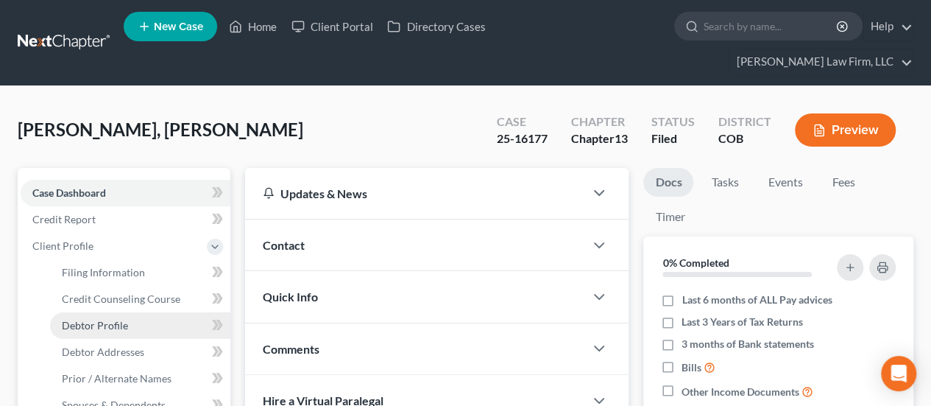
drag, startPoint x: 128, startPoint y: 291, endPoint x: 206, endPoint y: 285, distance: 78.2
click at [128, 312] on link "Debtor Profile" at bounding box center [140, 325] width 180 height 26
select select "1"
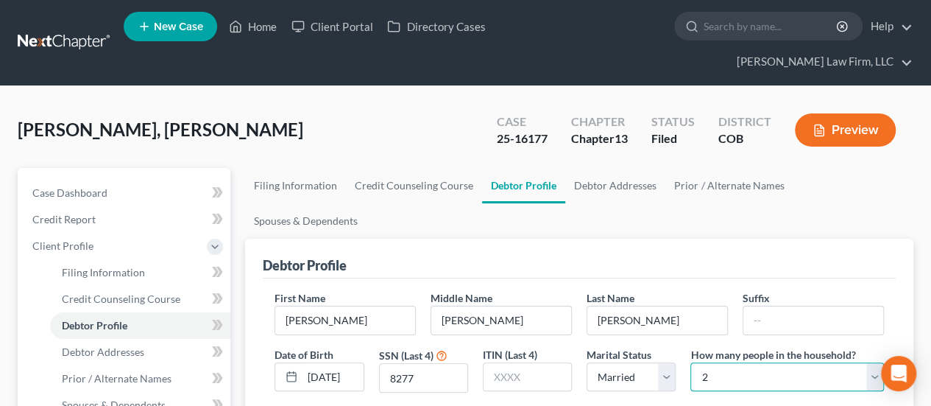
click at [701, 362] on select "Select 1 2 3 4 5 6 7 8 9 10 11 12 13 14 15 16 17 18 19 20" at bounding box center [787, 376] width 194 height 29
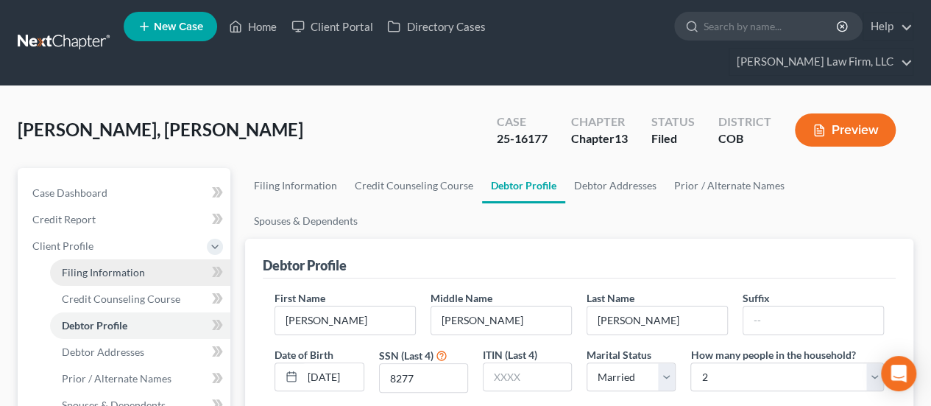
click at [185, 259] on link "Filing Information" at bounding box center [140, 272] width 180 height 26
select select "1"
select select "0"
select select "3"
select select "11"
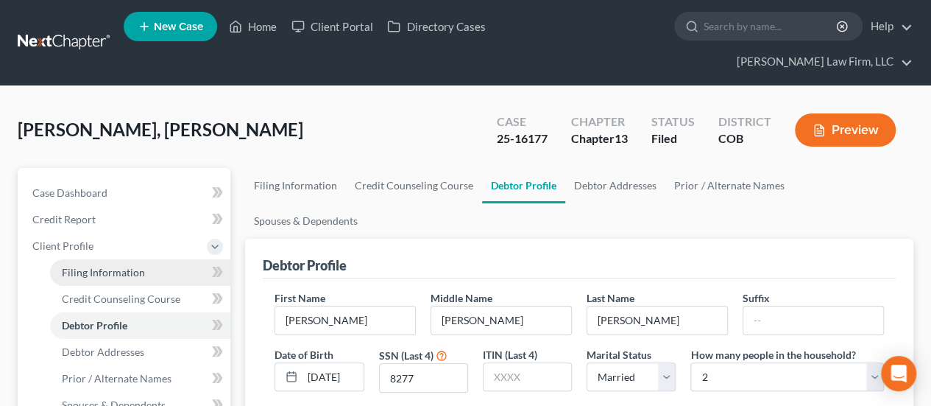
select select "2"
select select "5"
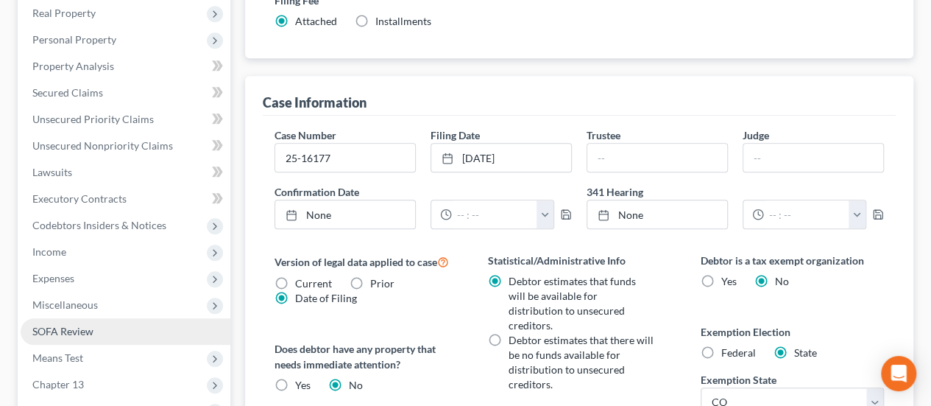
scroll to position [442, 0]
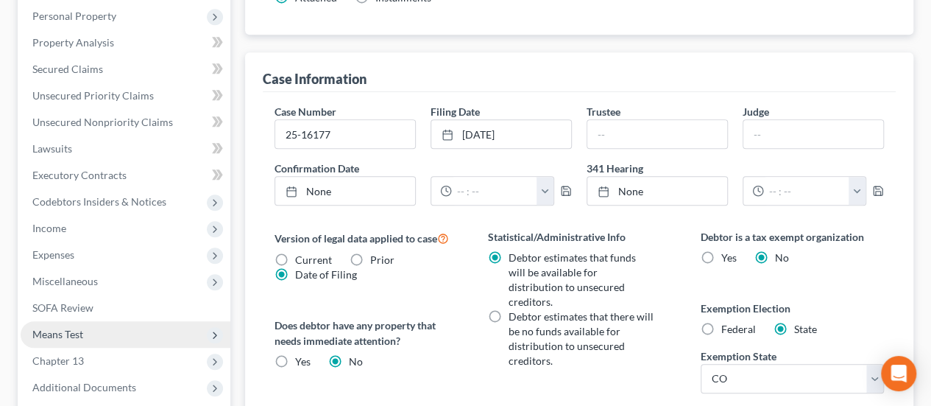
click at [118, 321] on span "Means Test" at bounding box center [126, 334] width 210 height 26
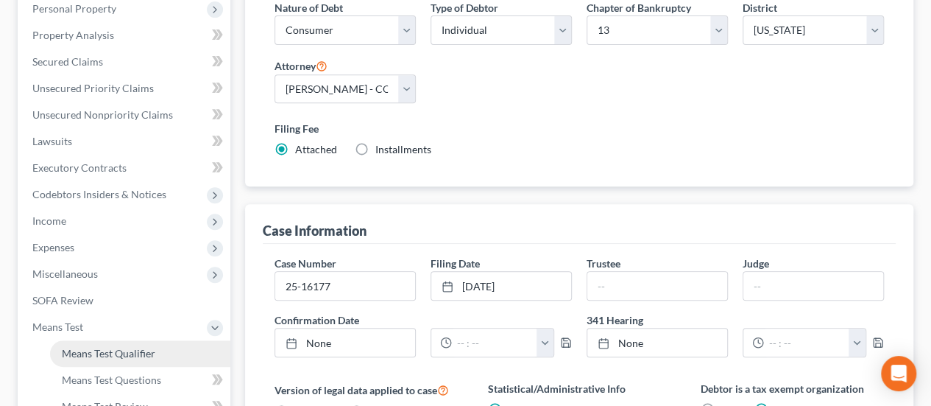
scroll to position [283, 0]
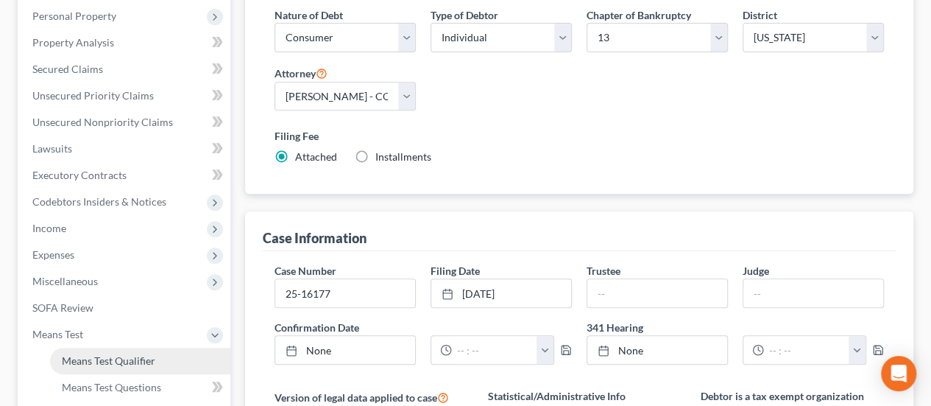
click at [137, 354] on span "Means Test Qualifier" at bounding box center [108, 360] width 93 height 13
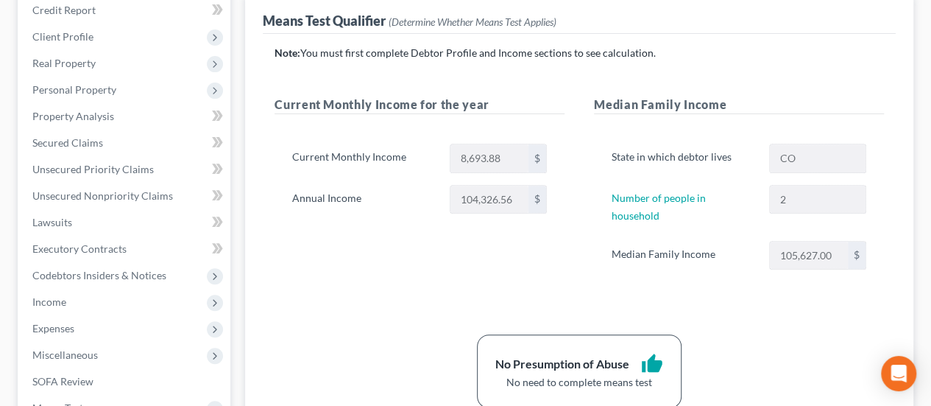
scroll to position [221, 0]
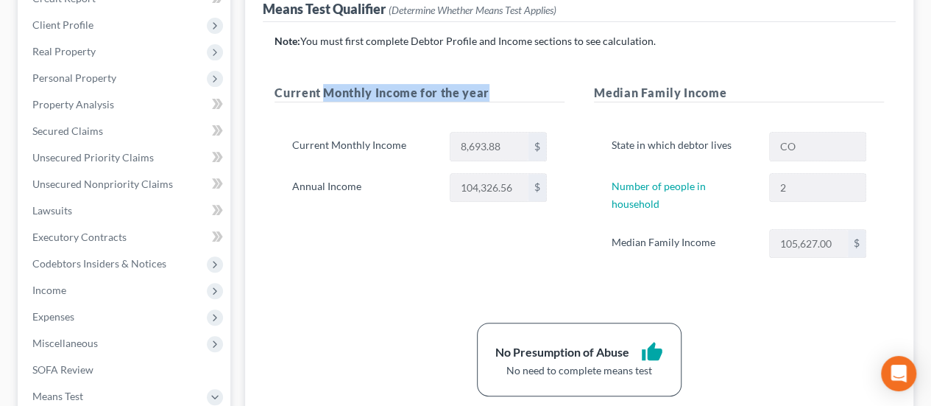
drag, startPoint x: 322, startPoint y: 61, endPoint x: 505, endPoint y: 73, distance: 182.9
click at [505, 84] on h5 "Current Monthly Income for the year" at bounding box center [420, 93] width 290 height 18
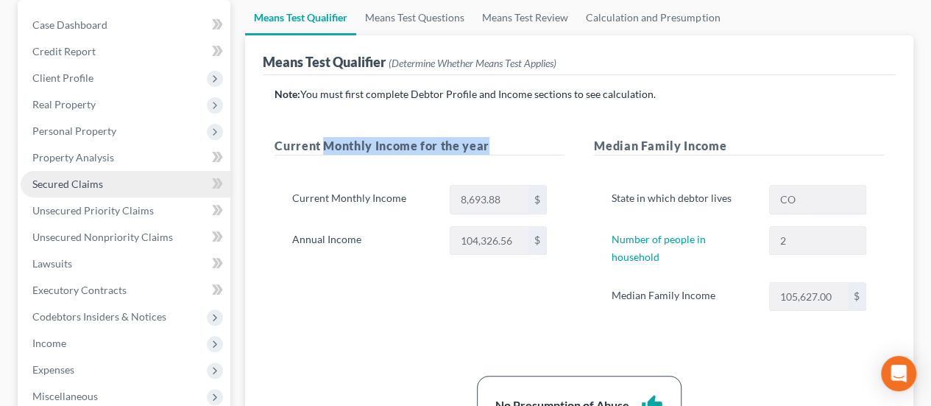
scroll to position [74, 0]
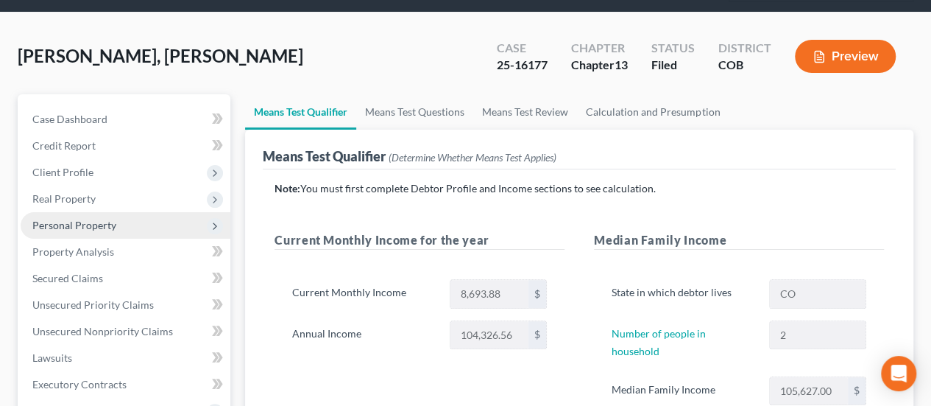
click at [106, 219] on span "Personal Property" at bounding box center [74, 225] width 84 height 13
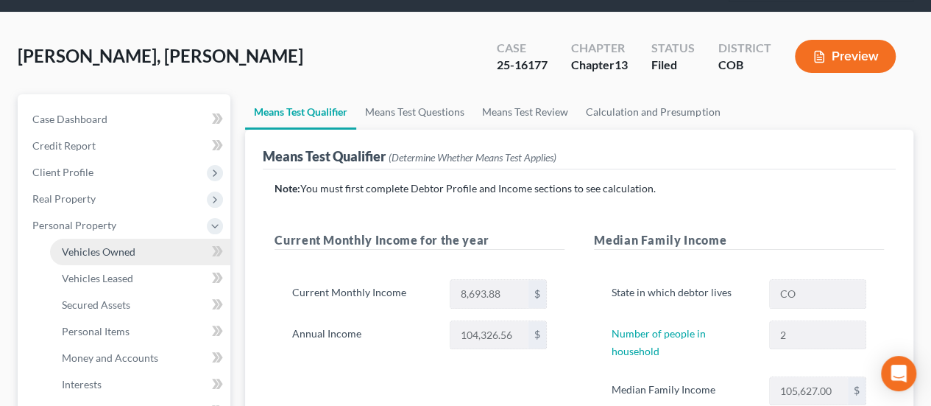
click at [110, 245] on span "Vehicles Owned" at bounding box center [99, 251] width 74 height 13
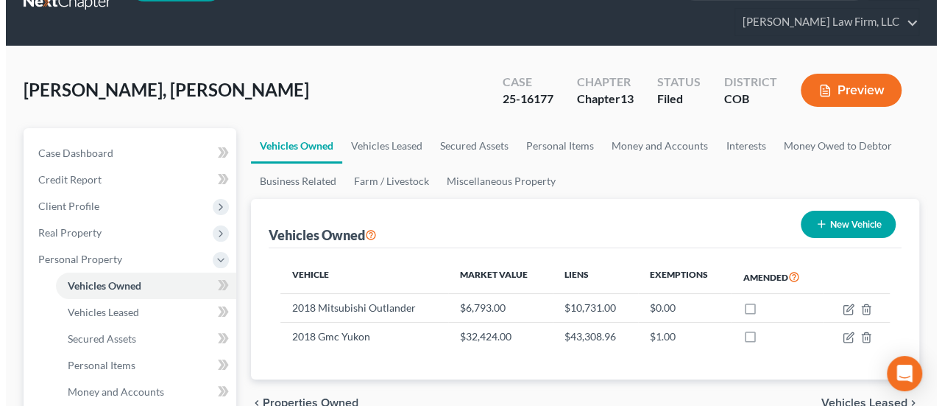
scroll to position [74, 0]
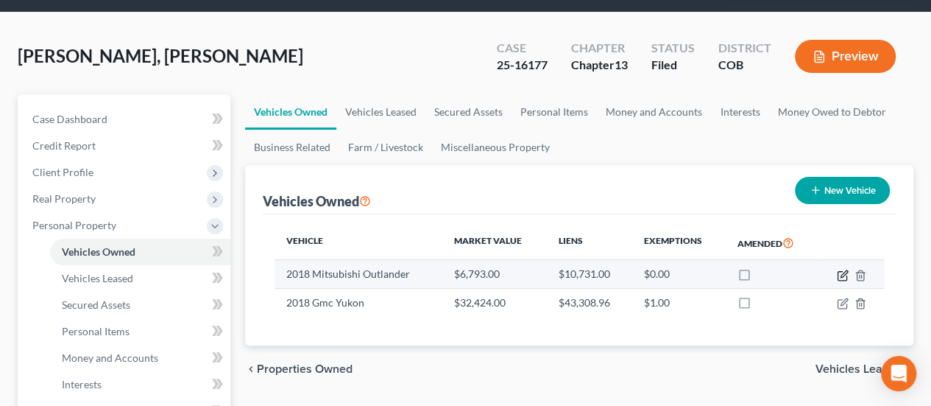
click at [843, 270] on icon "button" at bounding box center [843, 273] width 7 height 7
select select "0"
select select "8"
select select "2"
select select "3"
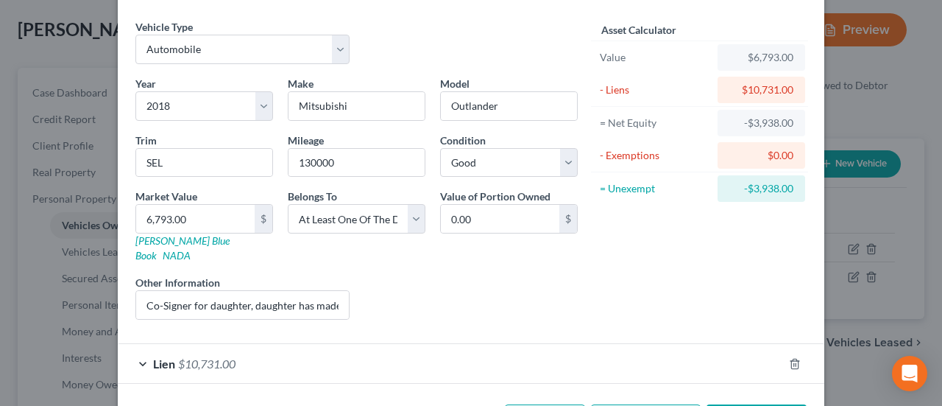
scroll to position [89, 0]
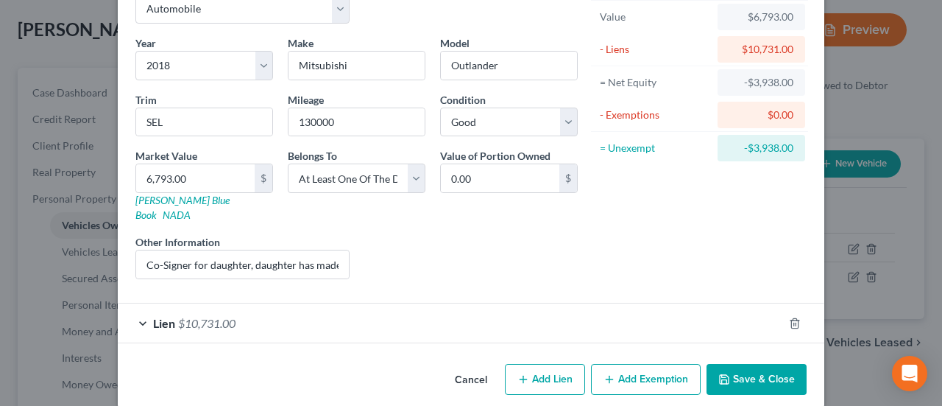
click at [741, 364] on button "Save & Close" at bounding box center [757, 379] width 100 height 31
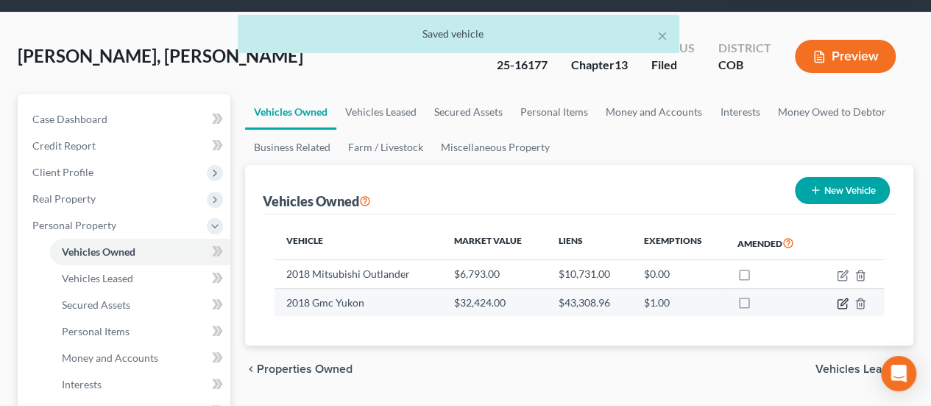
click at [843, 297] on icon "button" at bounding box center [843, 303] width 12 height 12
select select "0"
select select "8"
select select "0"
select select "3"
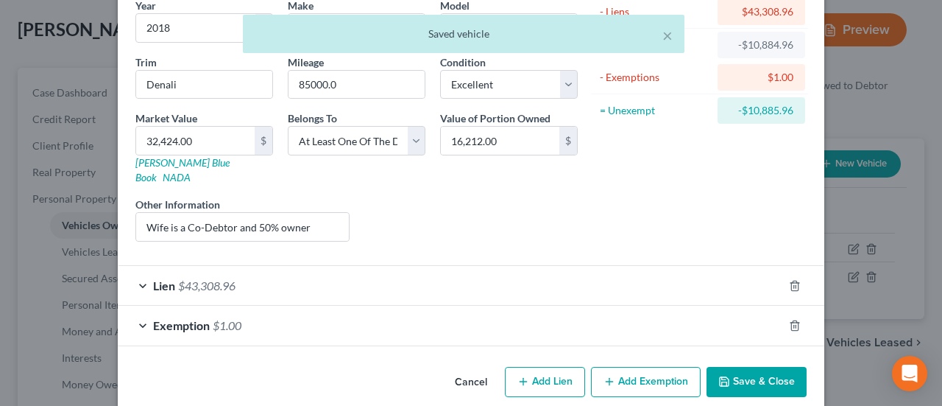
scroll to position [129, 0]
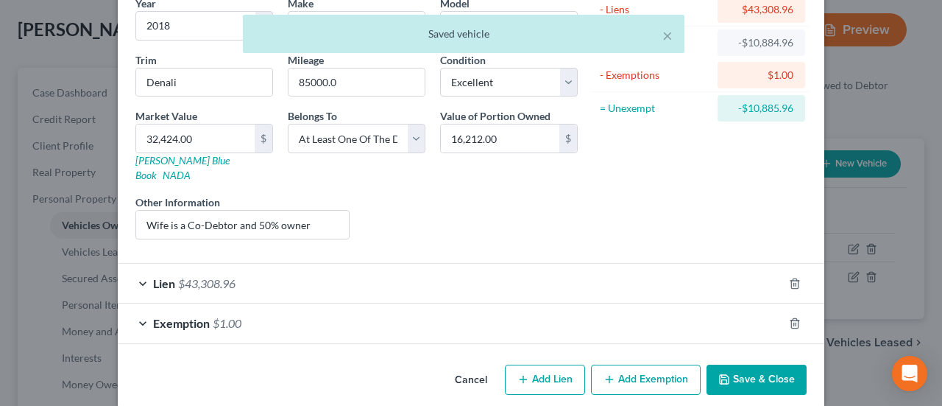
click at [615, 364] on button "Add Exemption" at bounding box center [646, 379] width 110 height 31
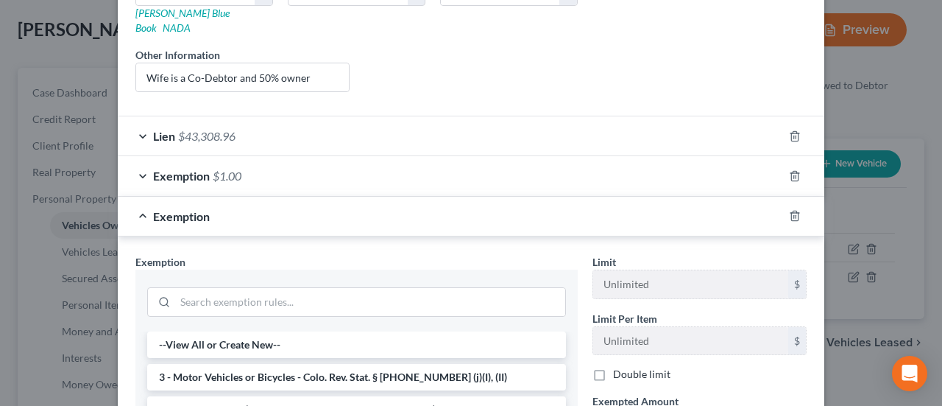
scroll to position [350, 0]
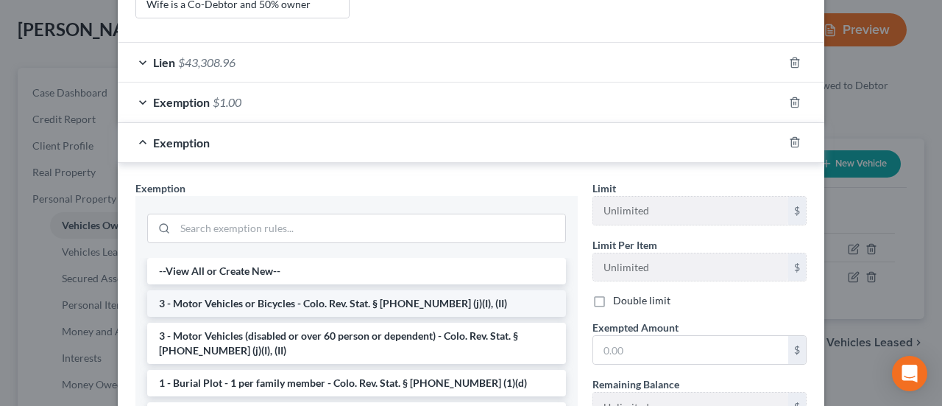
click at [367, 290] on li "3 - Motor Vehicles or Bicycles - Colo. Rev. Stat. § [PHONE_NUMBER] (j)(I), (II)" at bounding box center [356, 303] width 419 height 26
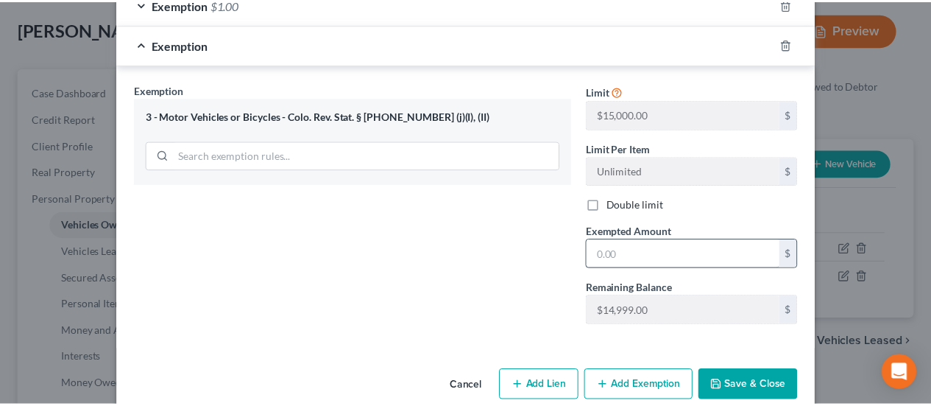
scroll to position [452, 0]
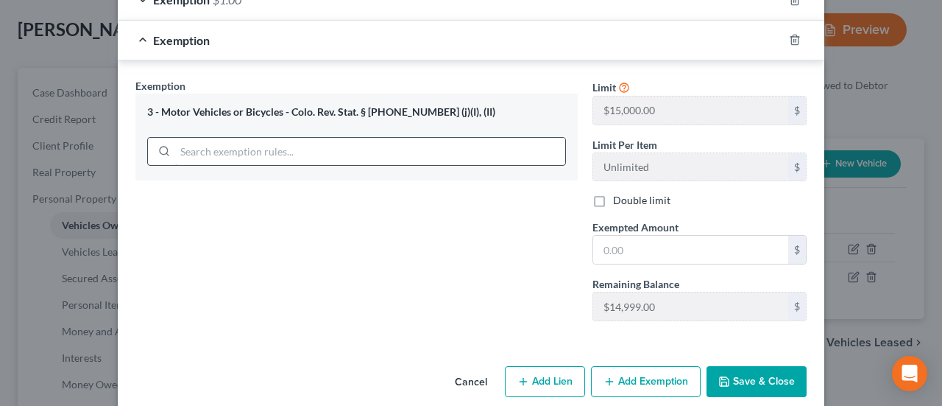
click at [282, 138] on input "search" at bounding box center [370, 152] width 390 height 28
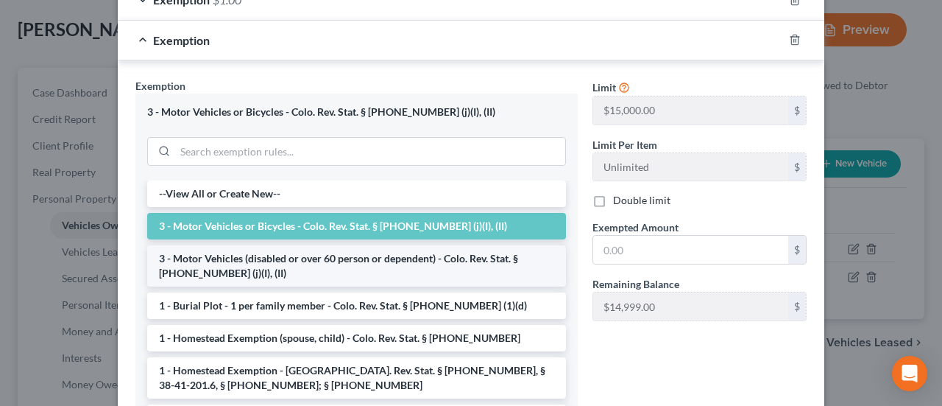
click at [279, 245] on li "3 - Motor Vehicles (disabled or over 60 person or dependent) - Colo. Rev. Stat.…" at bounding box center [356, 265] width 419 height 41
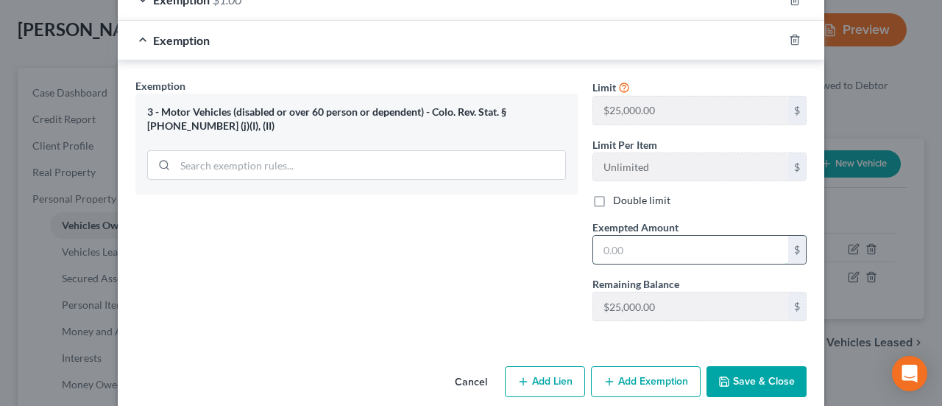
click at [642, 236] on input "text" at bounding box center [690, 250] width 195 height 28
click at [475, 367] on button "Cancel" at bounding box center [471, 381] width 56 height 29
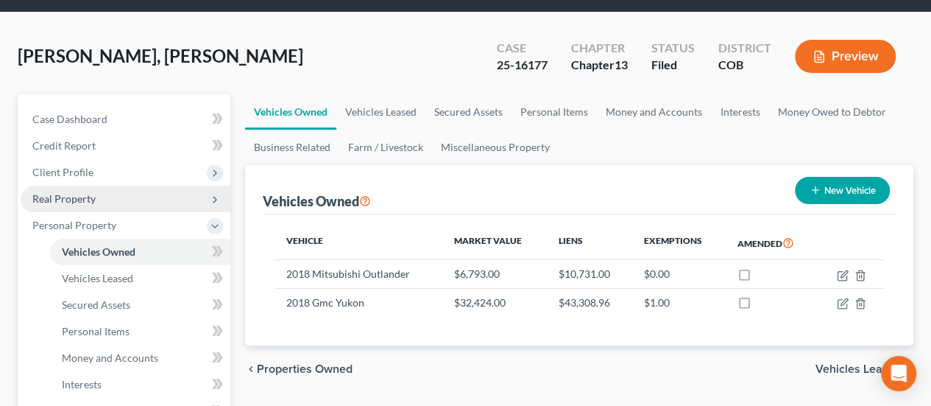
scroll to position [0, 0]
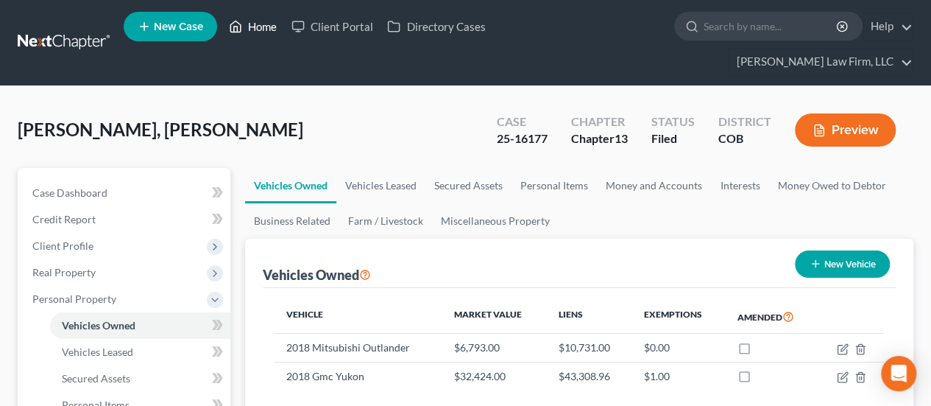
click at [249, 26] on link "Home" at bounding box center [253, 26] width 63 height 26
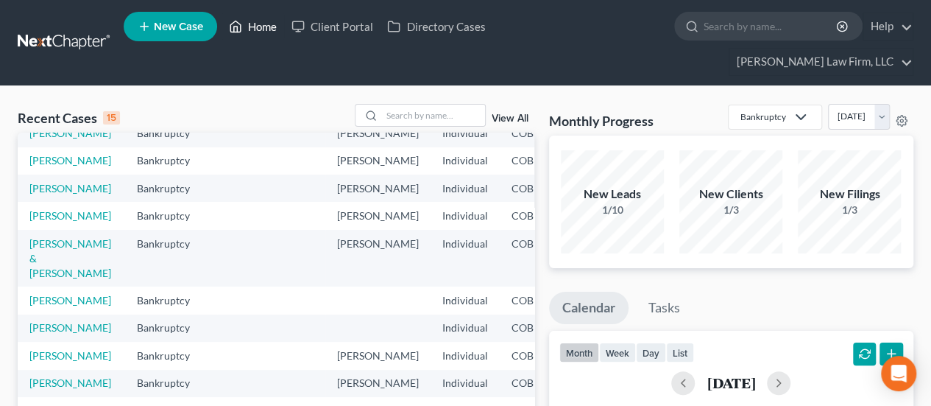
scroll to position [147, 0]
